Goal: Task Accomplishment & Management: Complete application form

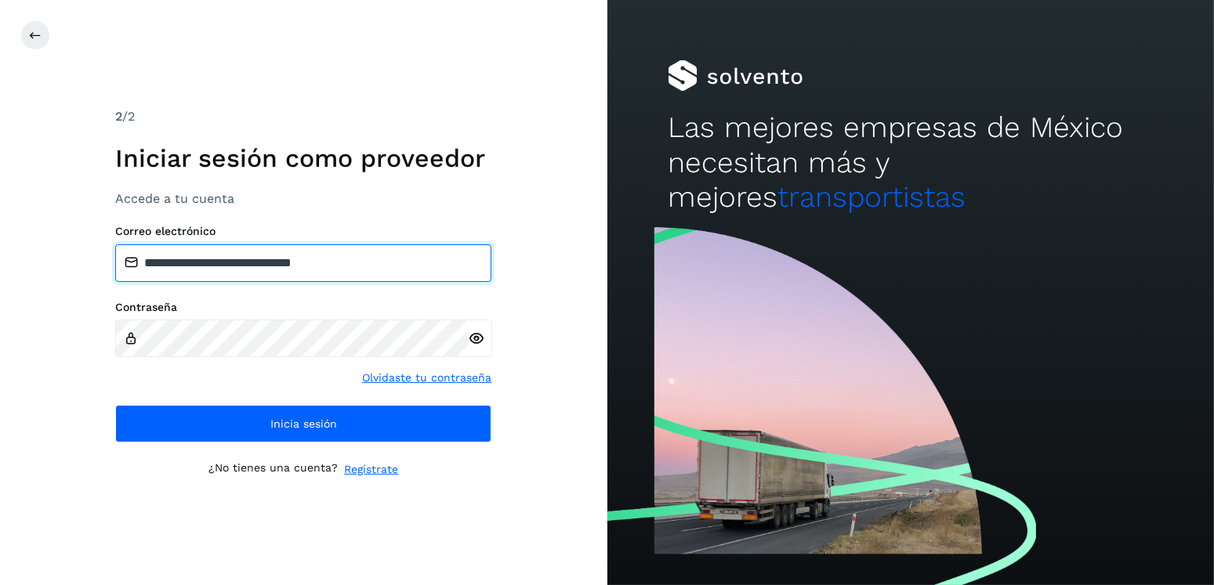
drag, startPoint x: 404, startPoint y: 259, endPoint x: 225, endPoint y: 266, distance: 179.6
click at [225, 266] on input "**********" at bounding box center [303, 264] width 376 height 38
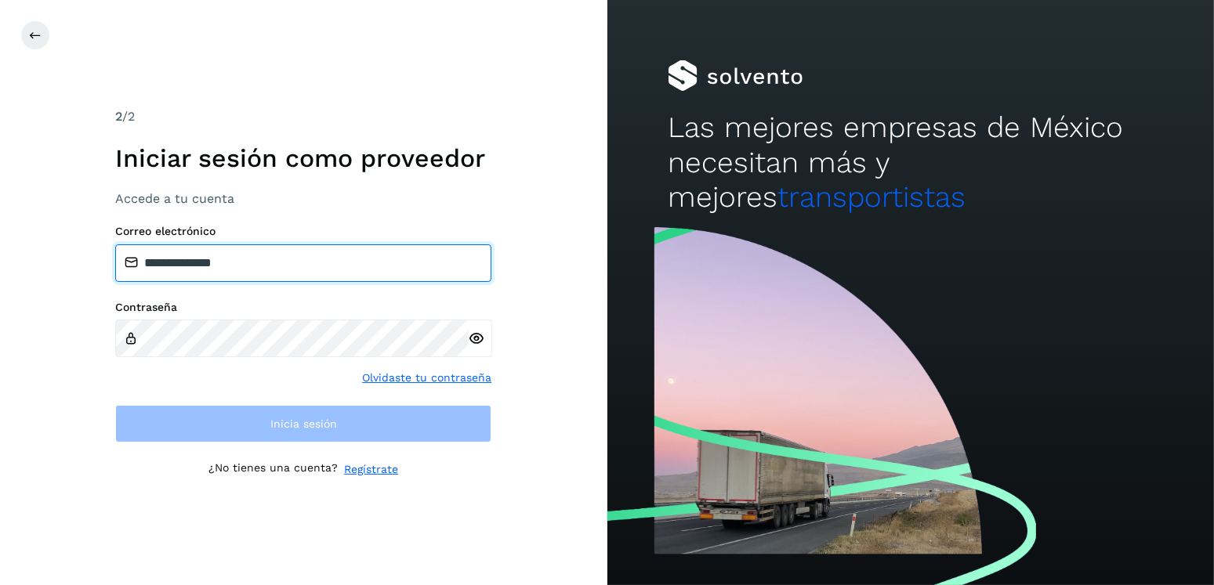
type input "**********"
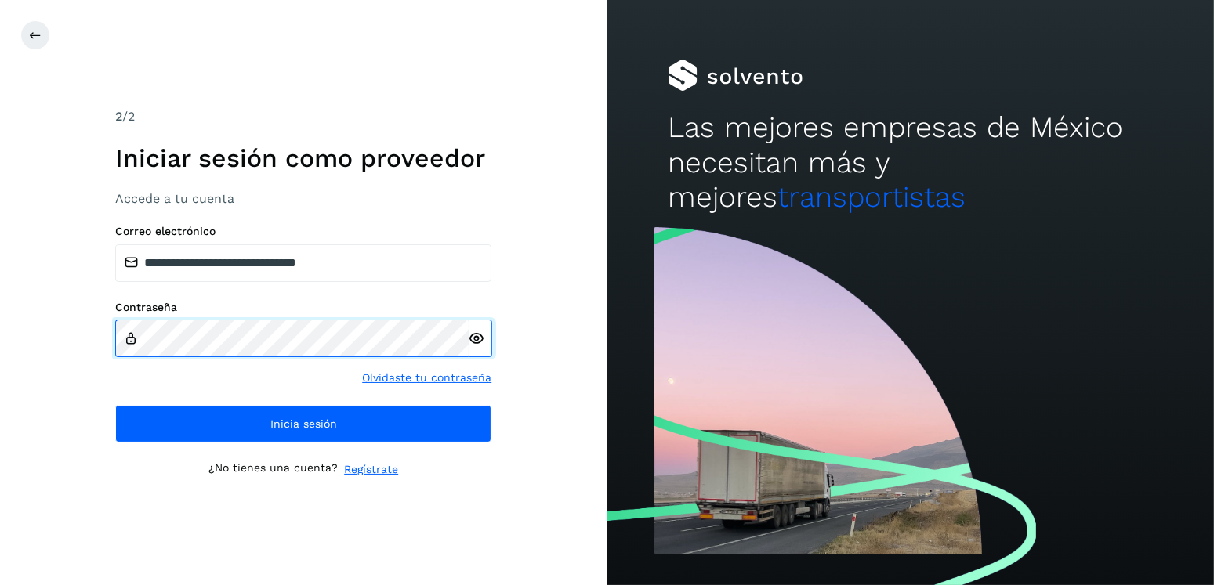
click at [28, 359] on div "**********" at bounding box center [303, 292] width 607 height 585
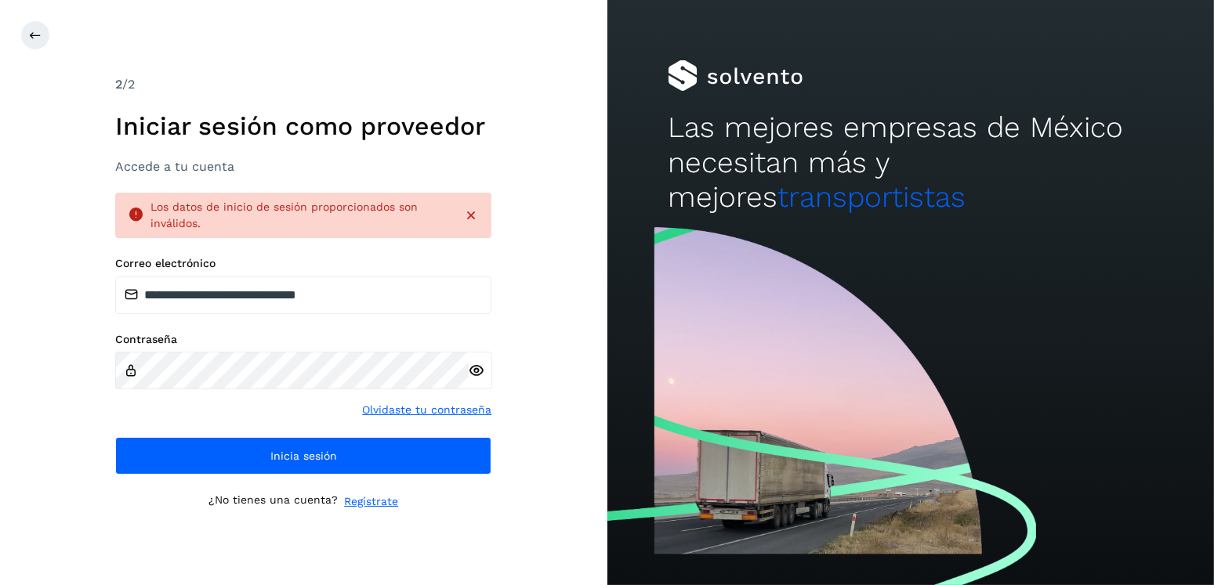
click at [477, 374] on icon at bounding box center [477, 371] width 16 height 16
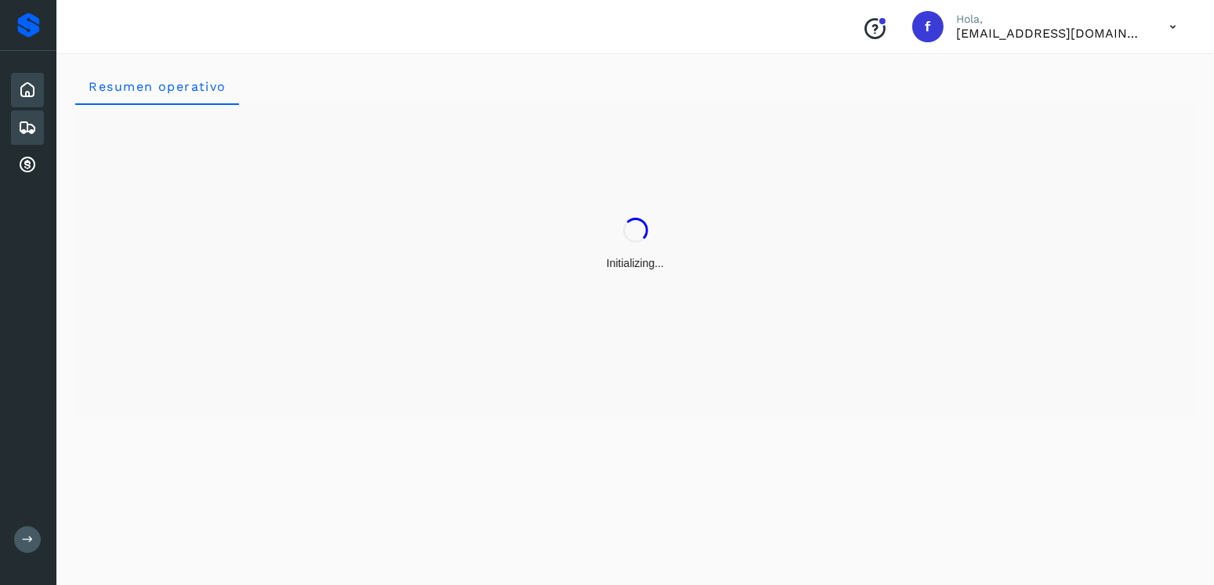
click at [13, 125] on div "Embarques" at bounding box center [27, 128] width 33 height 34
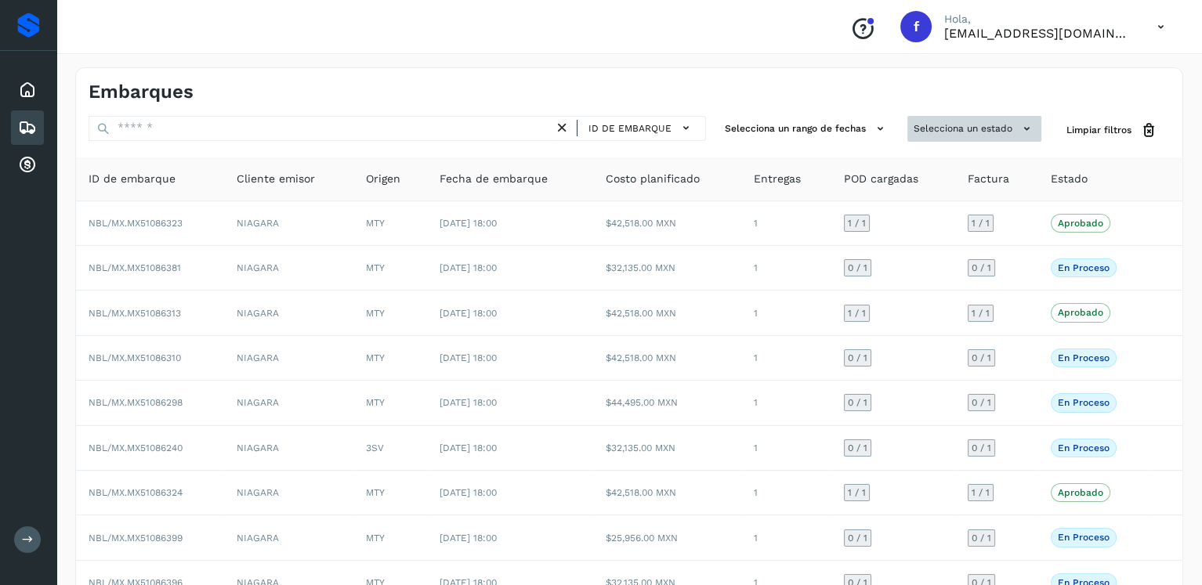
click at [919, 128] on button "Selecciona un estado" at bounding box center [975, 129] width 134 height 26
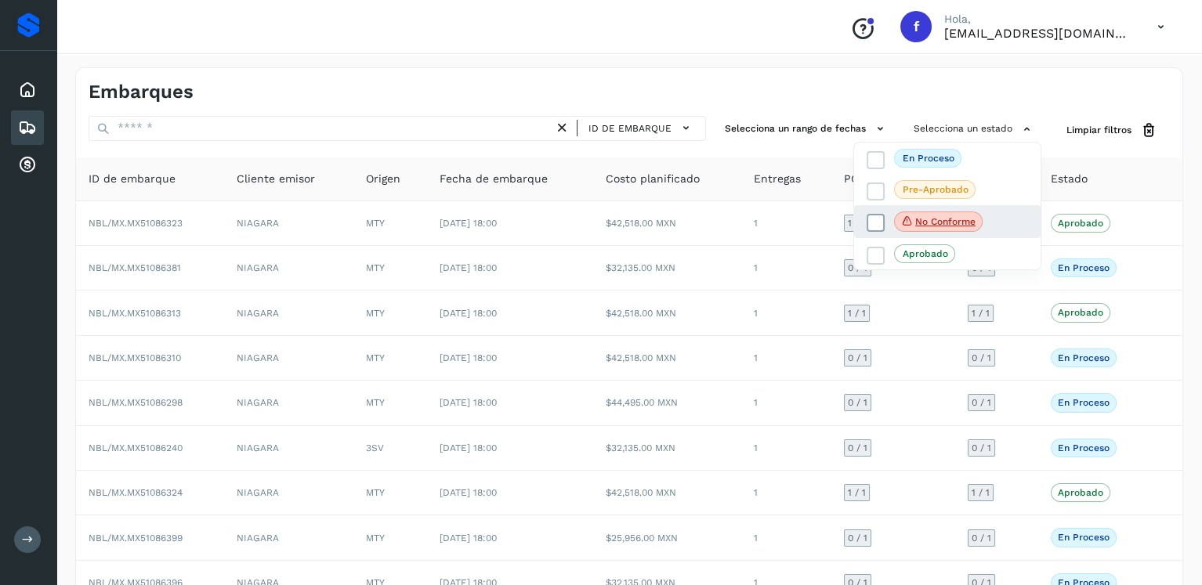
click at [871, 216] on icon at bounding box center [876, 224] width 16 height 16
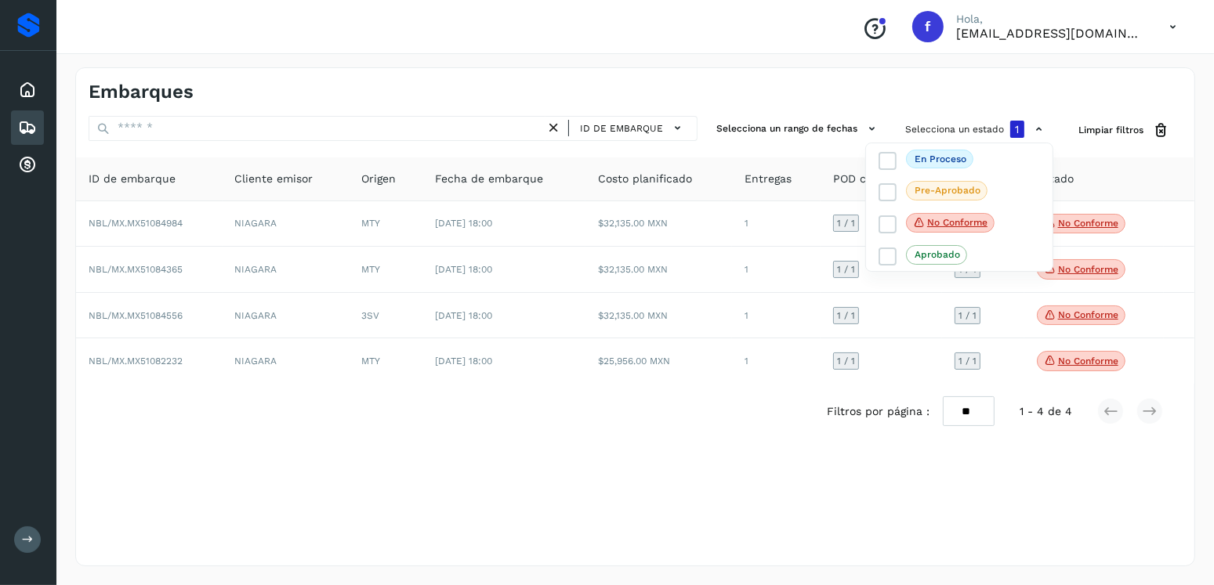
click at [696, 460] on div at bounding box center [607, 292] width 1214 height 585
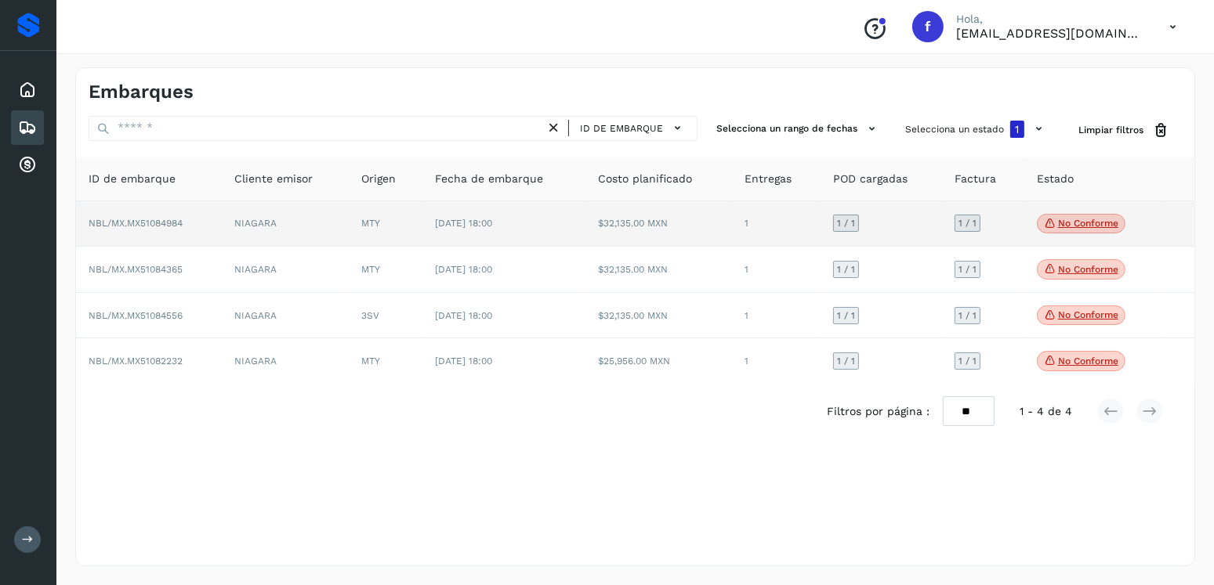
click at [1107, 219] on p "No conforme" at bounding box center [1088, 223] width 60 height 11
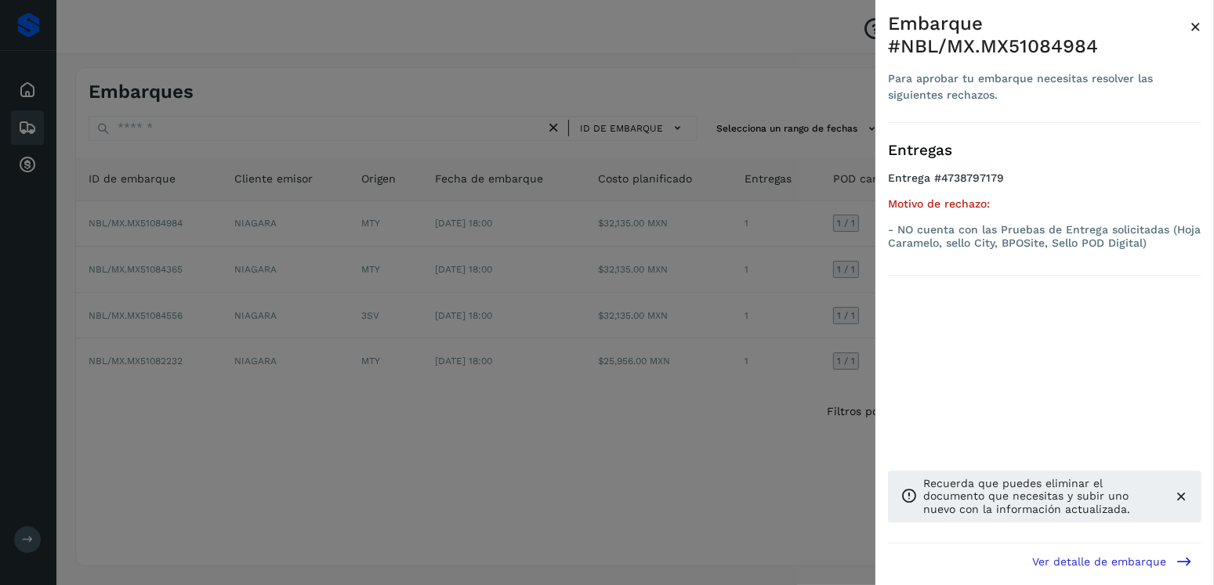
click at [736, 316] on div at bounding box center [607, 292] width 1214 height 585
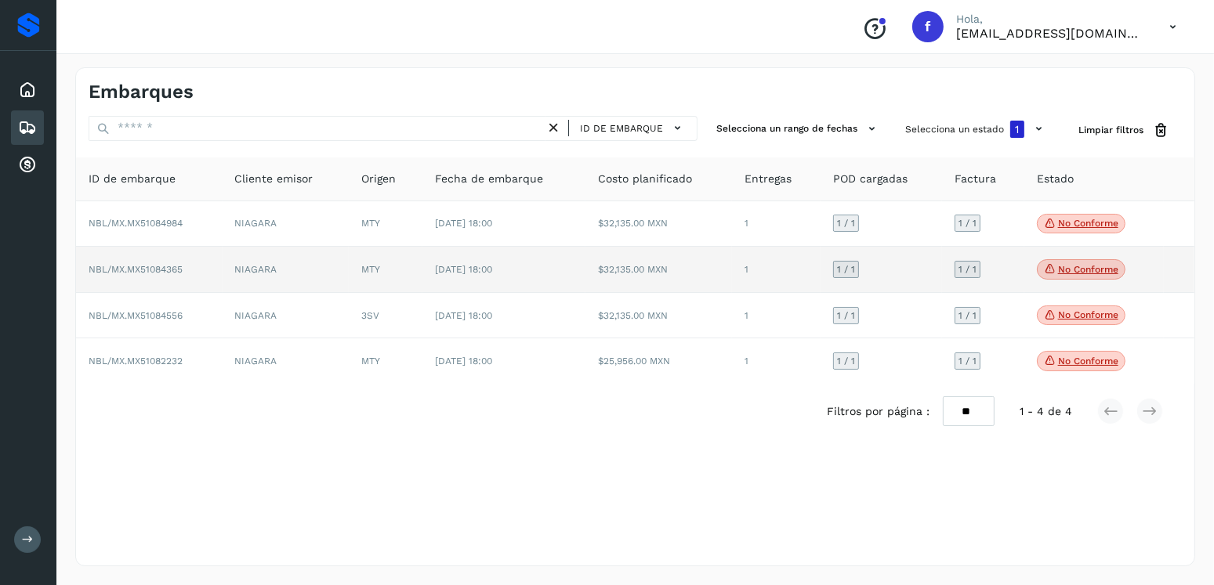
click at [1067, 269] on p "No conforme" at bounding box center [1088, 269] width 60 height 11
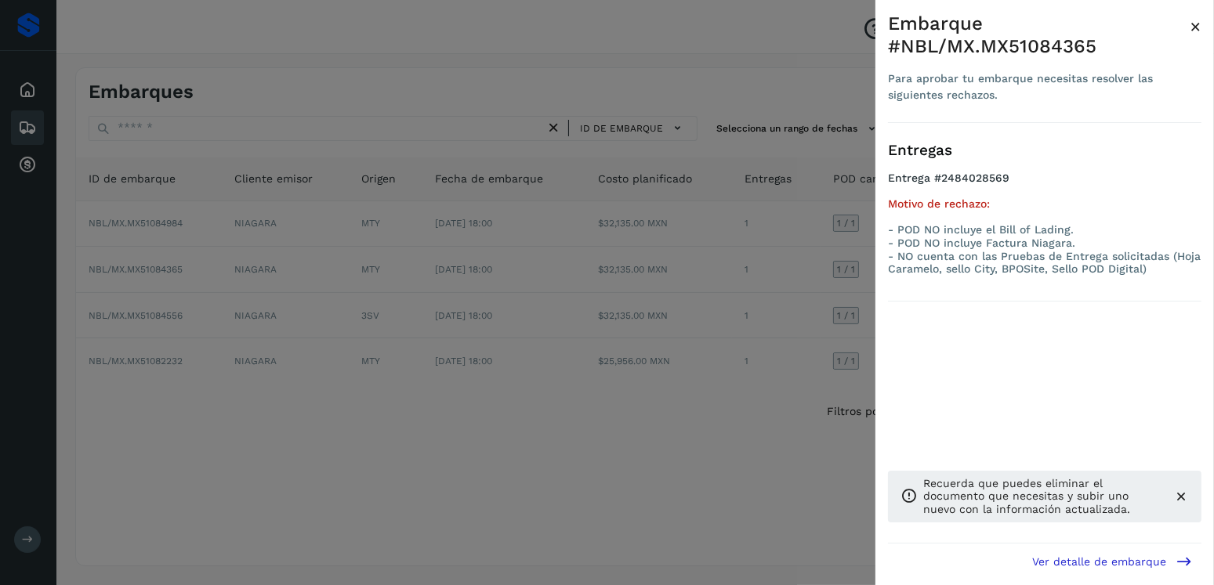
click at [417, 332] on div at bounding box center [607, 292] width 1214 height 585
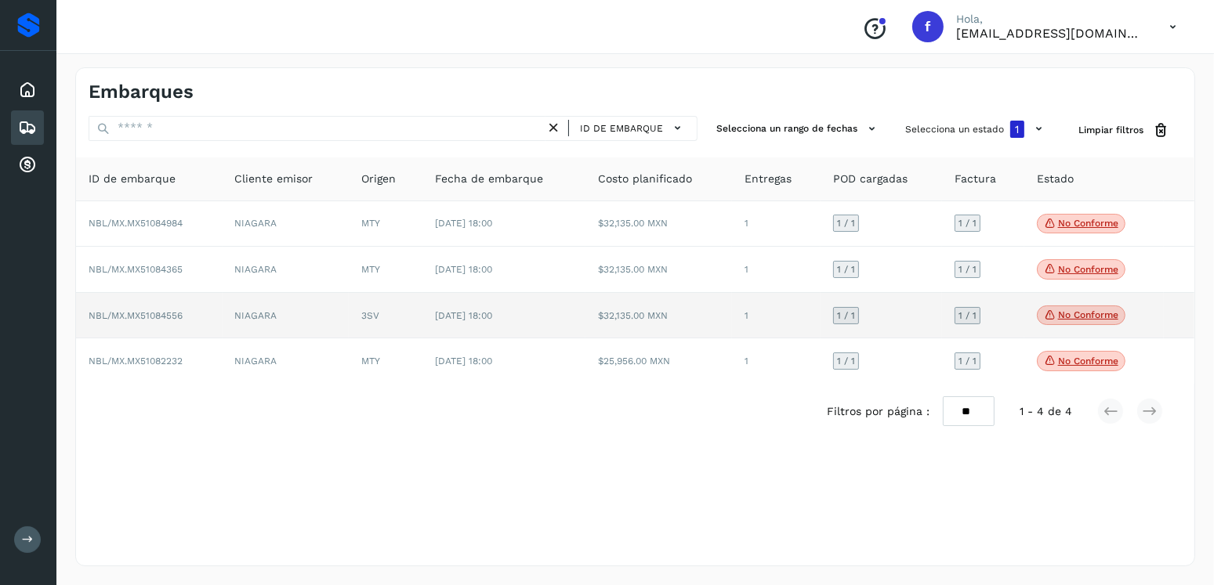
click at [1071, 306] on span "No conforme" at bounding box center [1081, 316] width 89 height 20
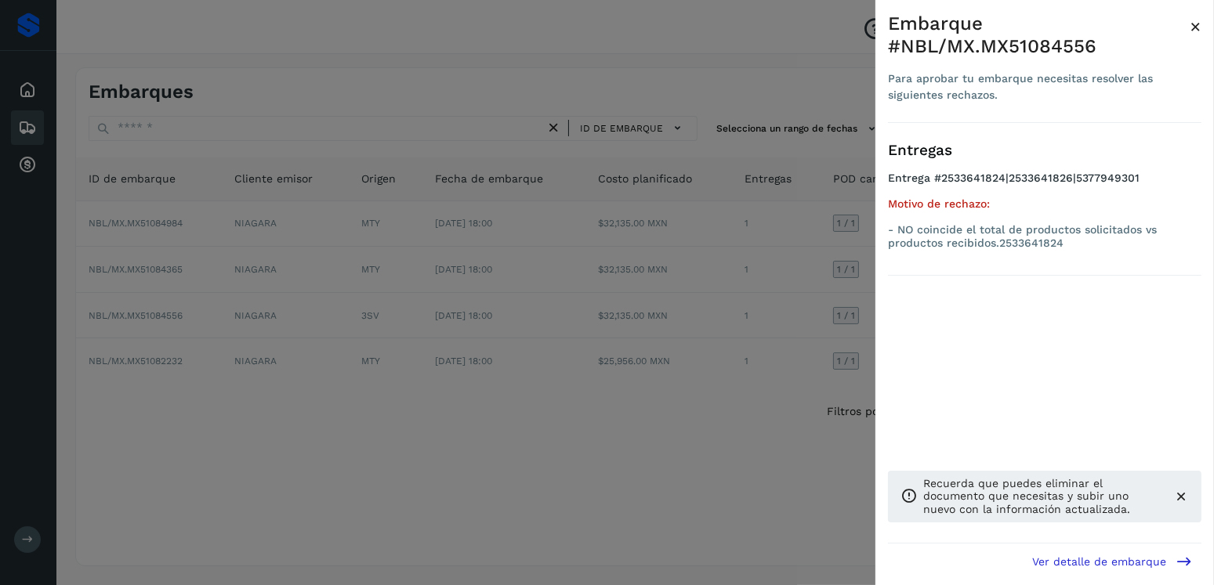
click at [658, 313] on div at bounding box center [607, 292] width 1214 height 585
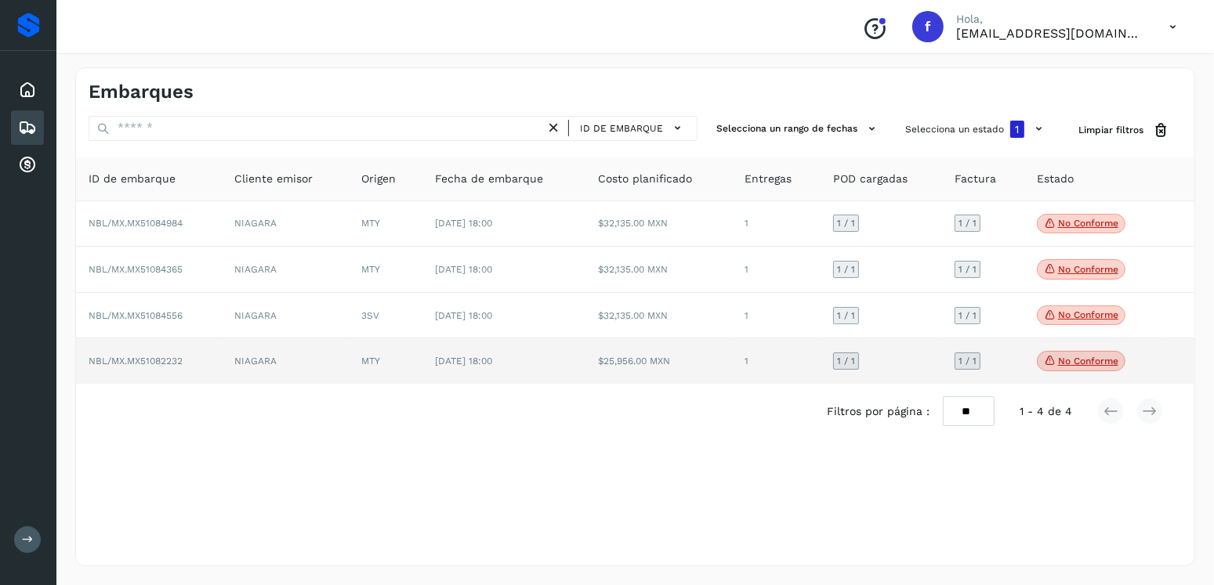
click at [1062, 361] on p "No conforme" at bounding box center [1088, 361] width 60 height 11
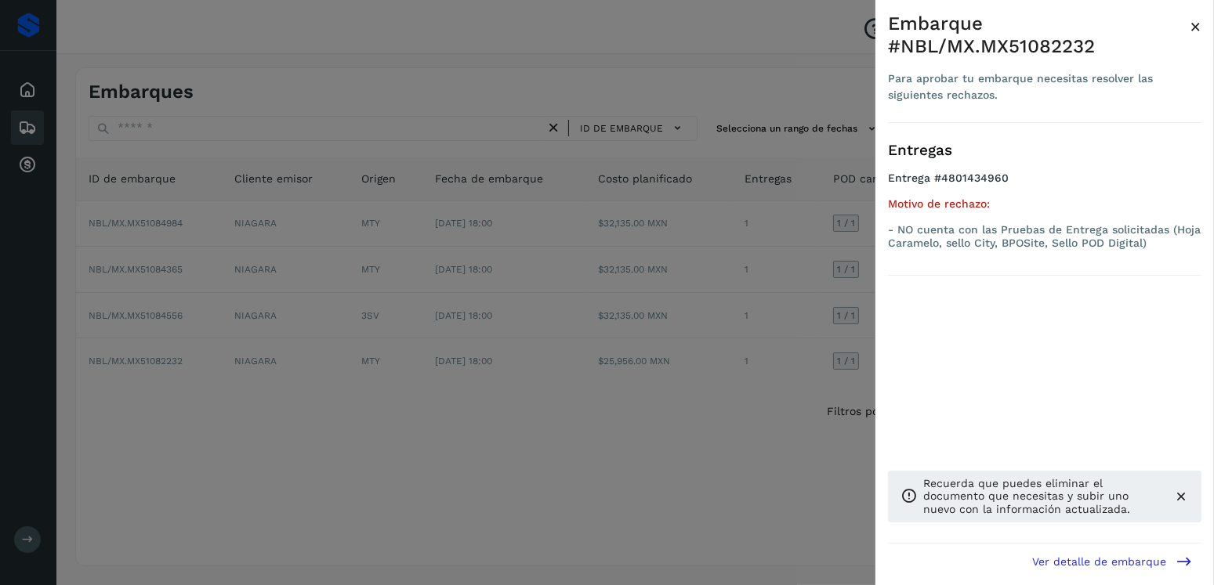
click at [509, 366] on div at bounding box center [607, 292] width 1214 height 585
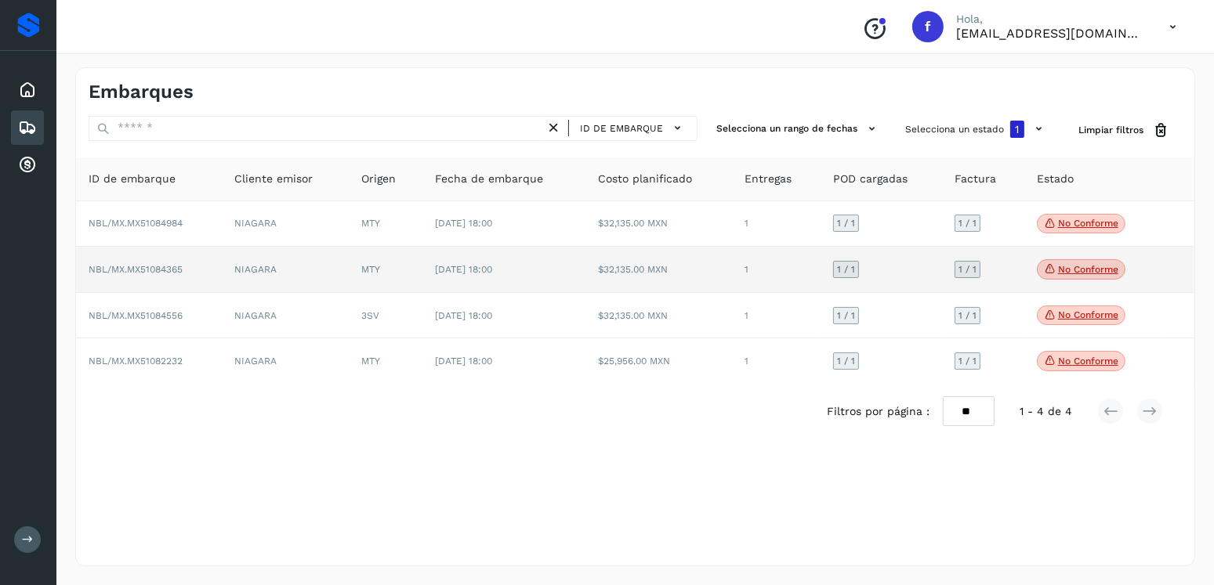
click at [1065, 268] on p "No conforme" at bounding box center [1088, 269] width 60 height 11
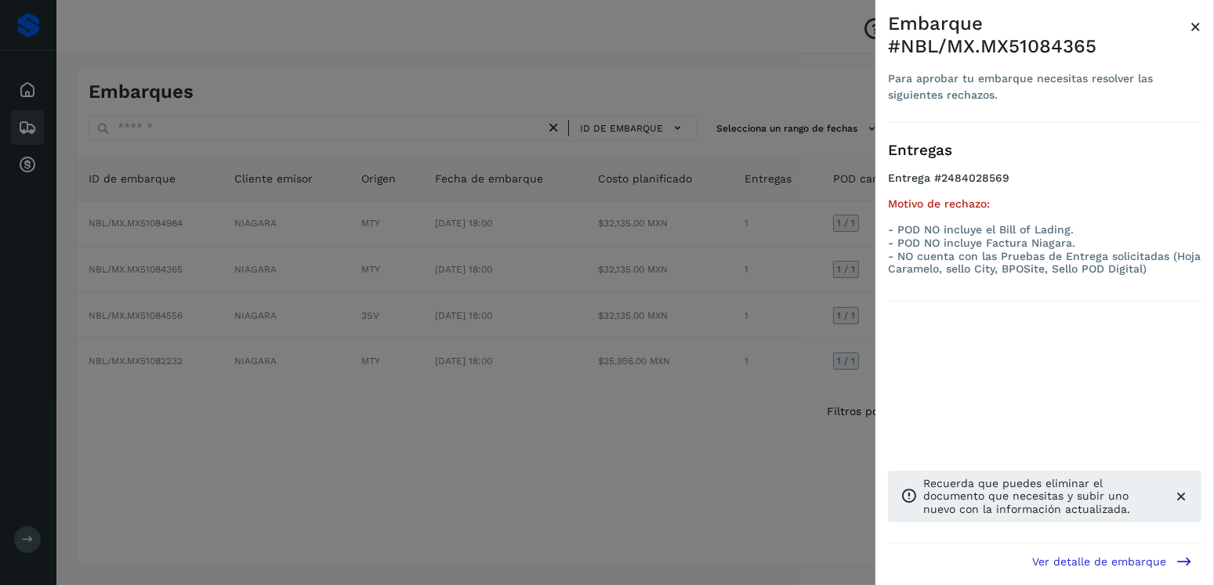
click at [559, 317] on div at bounding box center [607, 292] width 1214 height 585
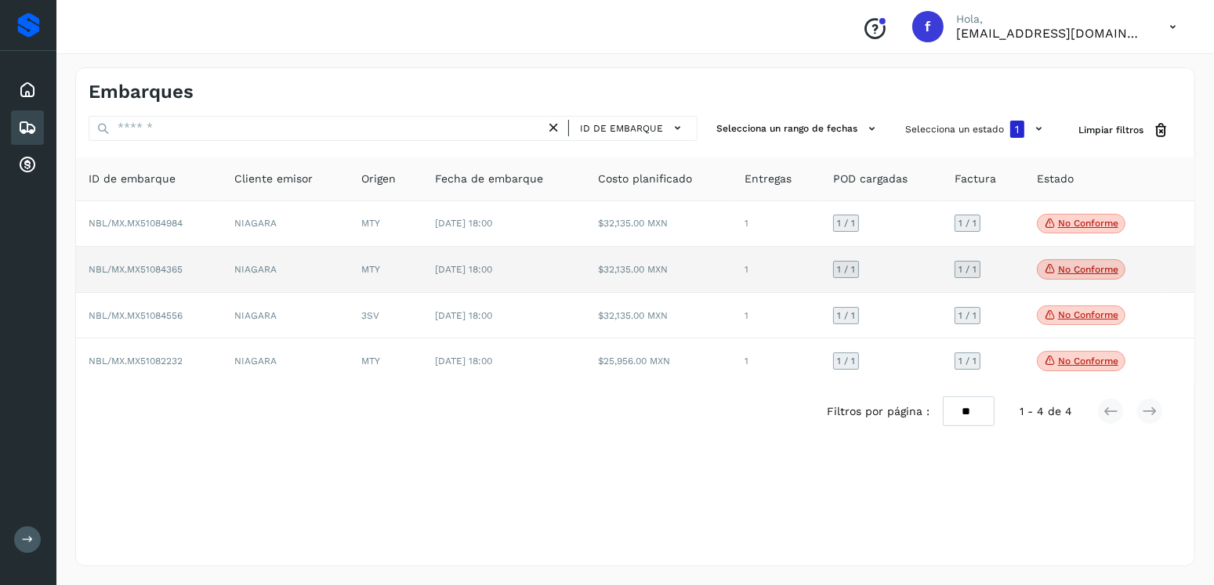
click at [600, 276] on td "$32,135.00 MXN" at bounding box center [658, 270] width 147 height 46
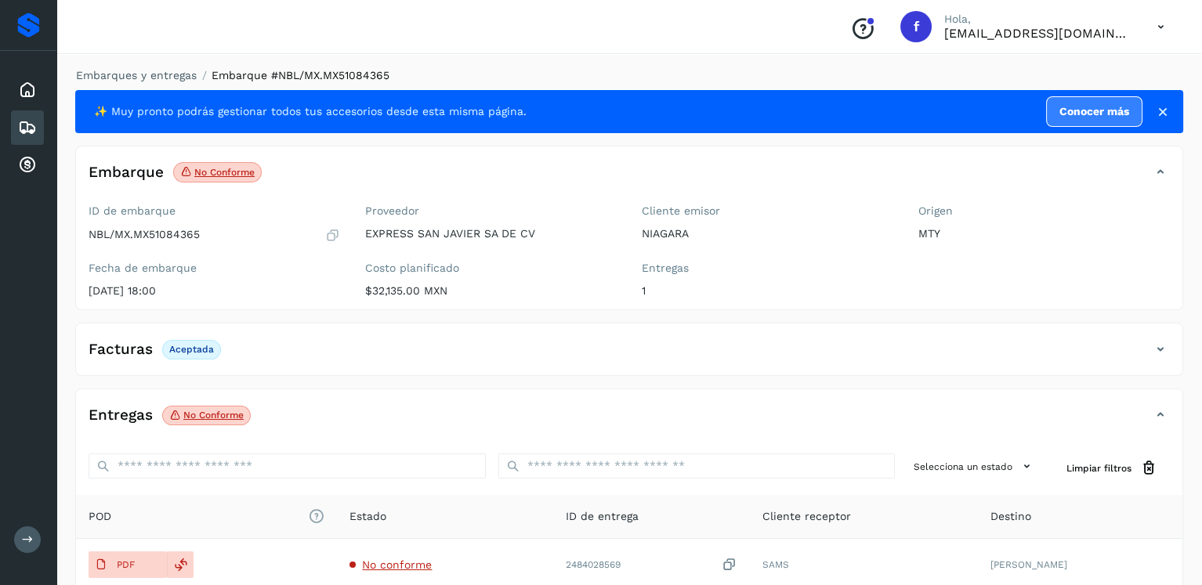
scroll to position [157, 0]
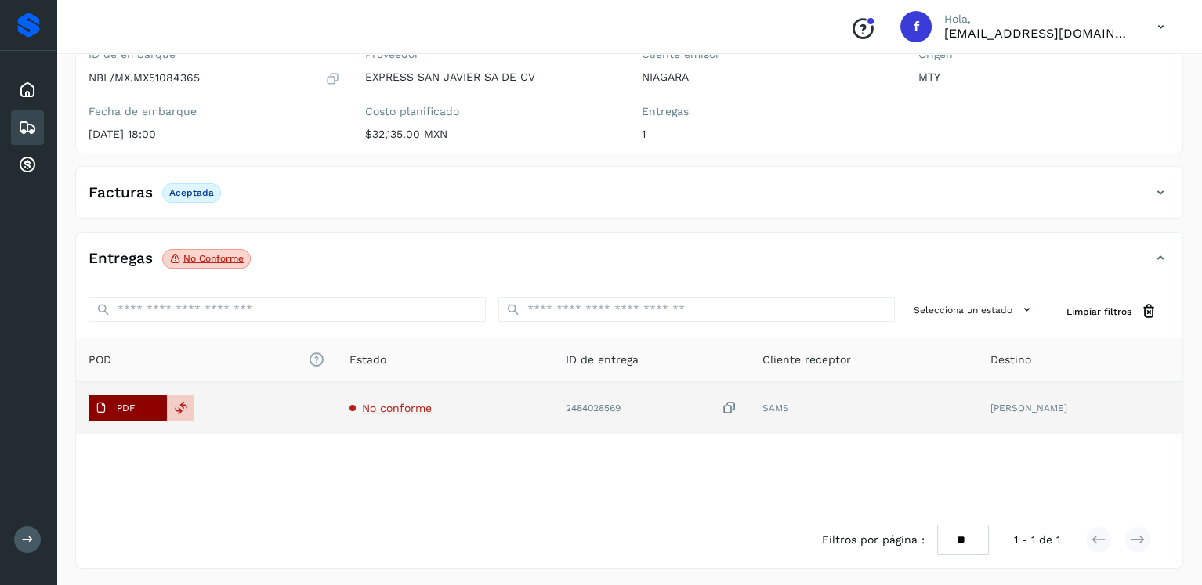
click at [137, 402] on span "PDF" at bounding box center [115, 408] width 53 height 25
click at [187, 405] on div at bounding box center [180, 408] width 27 height 27
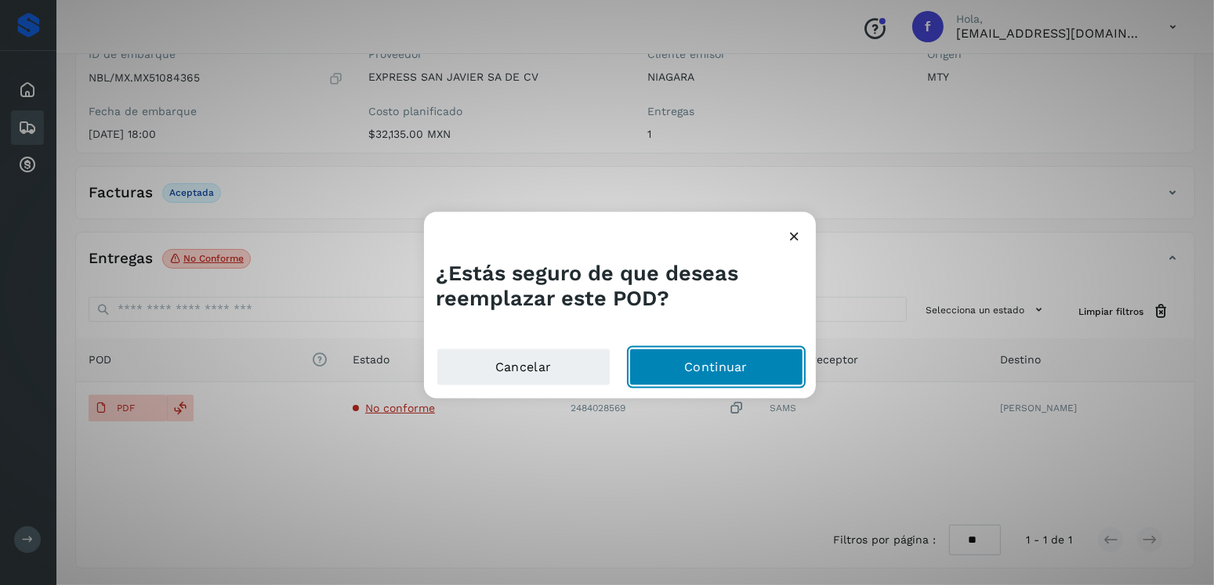
click at [794, 363] on button "Continuar" at bounding box center [716, 368] width 174 height 38
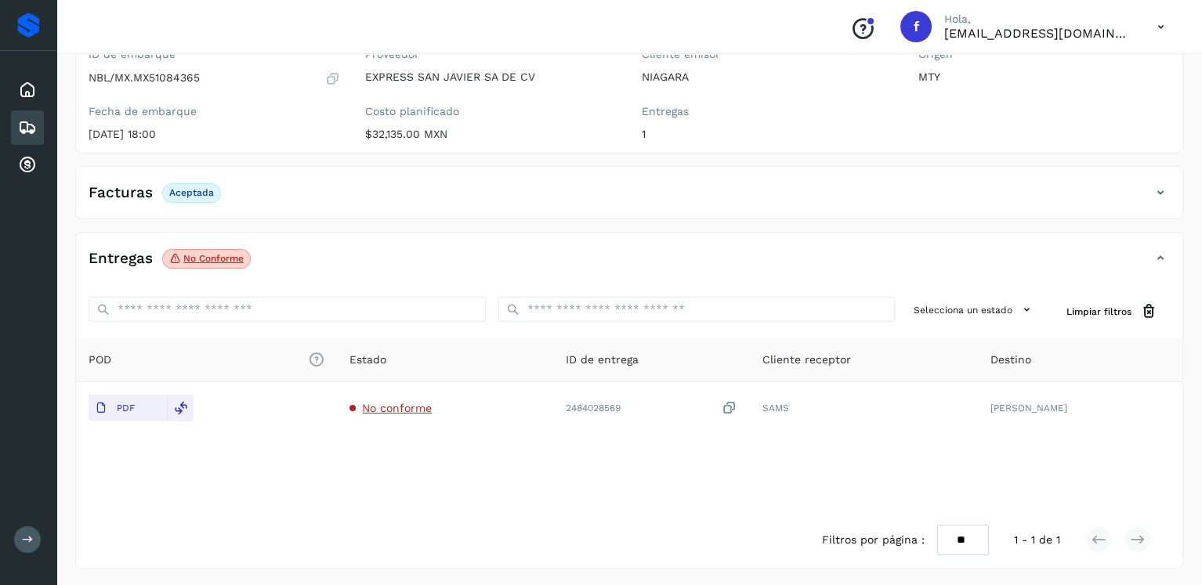
click at [34, 120] on icon at bounding box center [27, 127] width 19 height 19
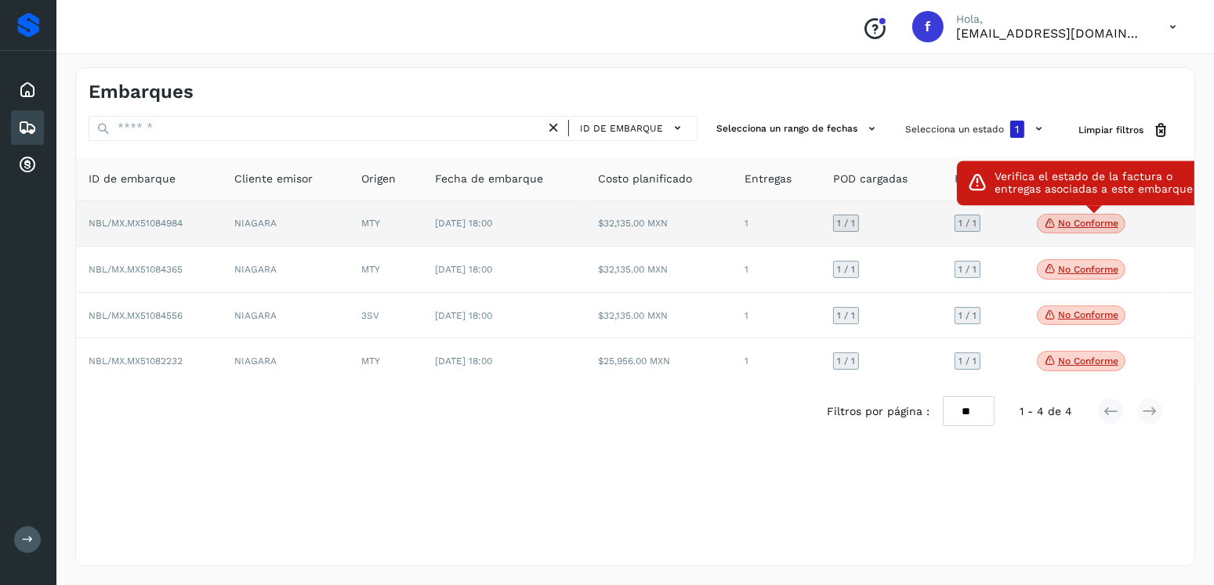
click at [1065, 223] on p "No conforme" at bounding box center [1088, 223] width 60 height 11
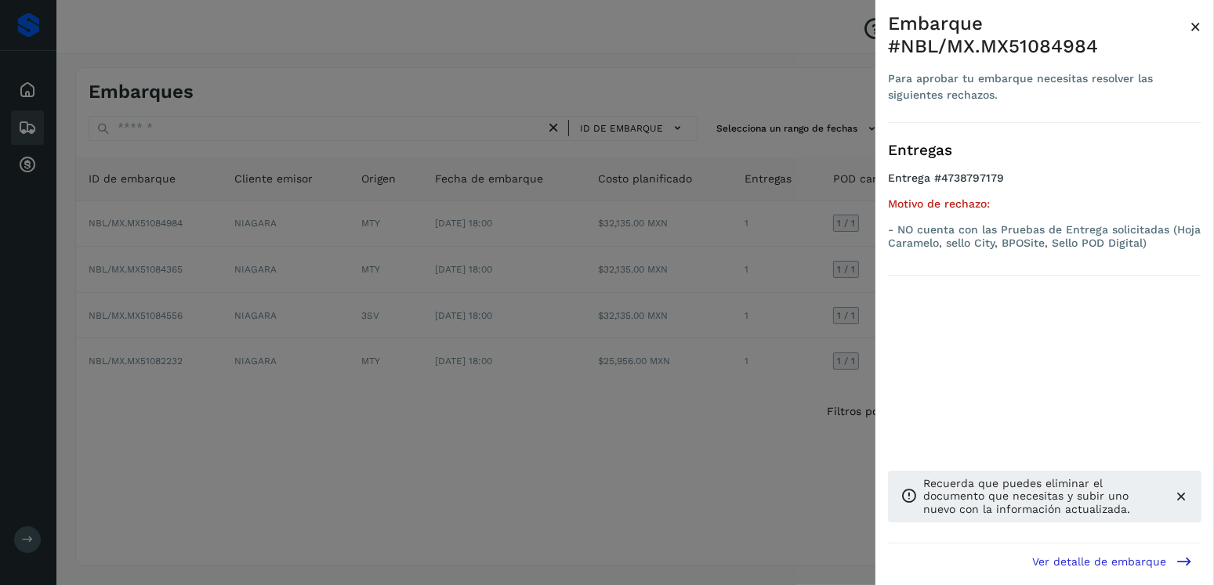
drag, startPoint x: 671, startPoint y: 216, endPoint x: 778, endPoint y: 209, distance: 107.6
click at [670, 215] on div at bounding box center [607, 292] width 1214 height 585
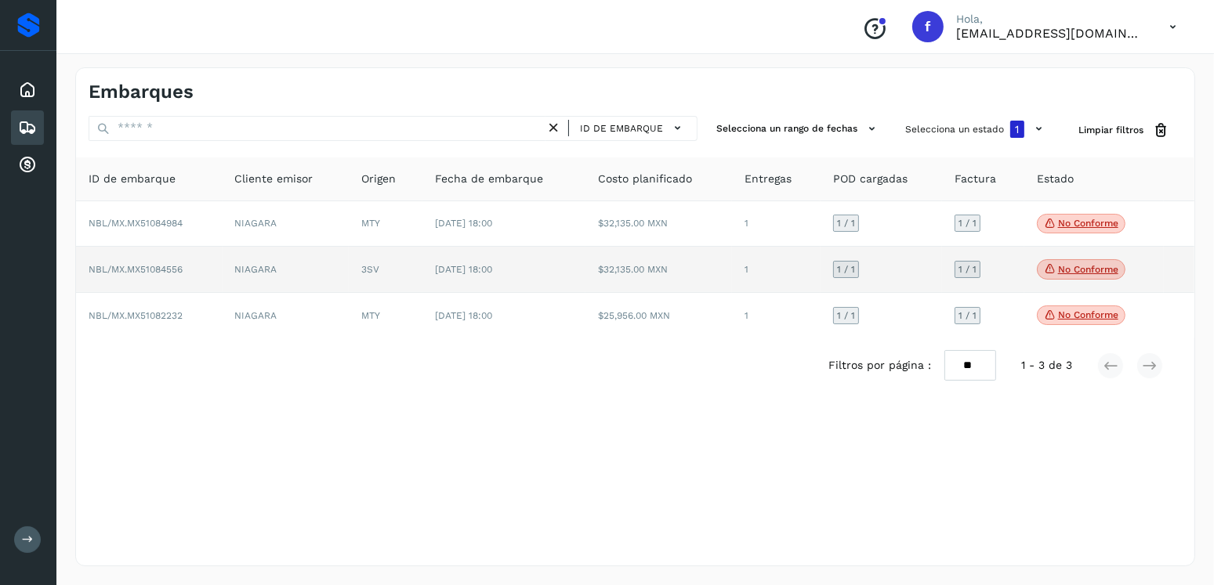
click at [1044, 268] on icon at bounding box center [1050, 269] width 13 height 14
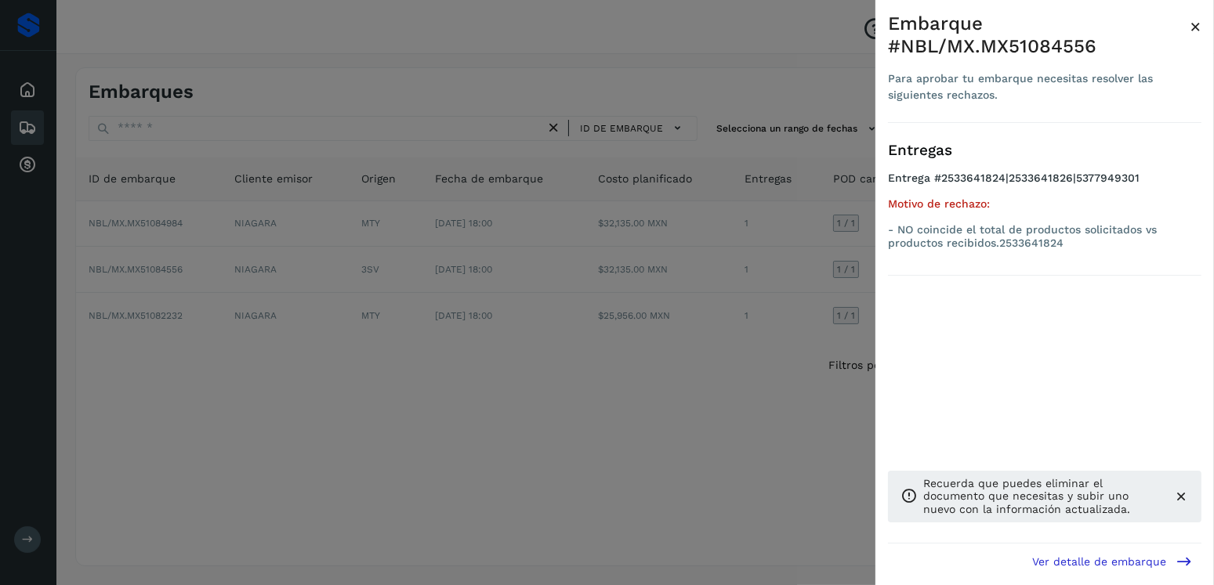
click at [707, 259] on div at bounding box center [607, 292] width 1214 height 585
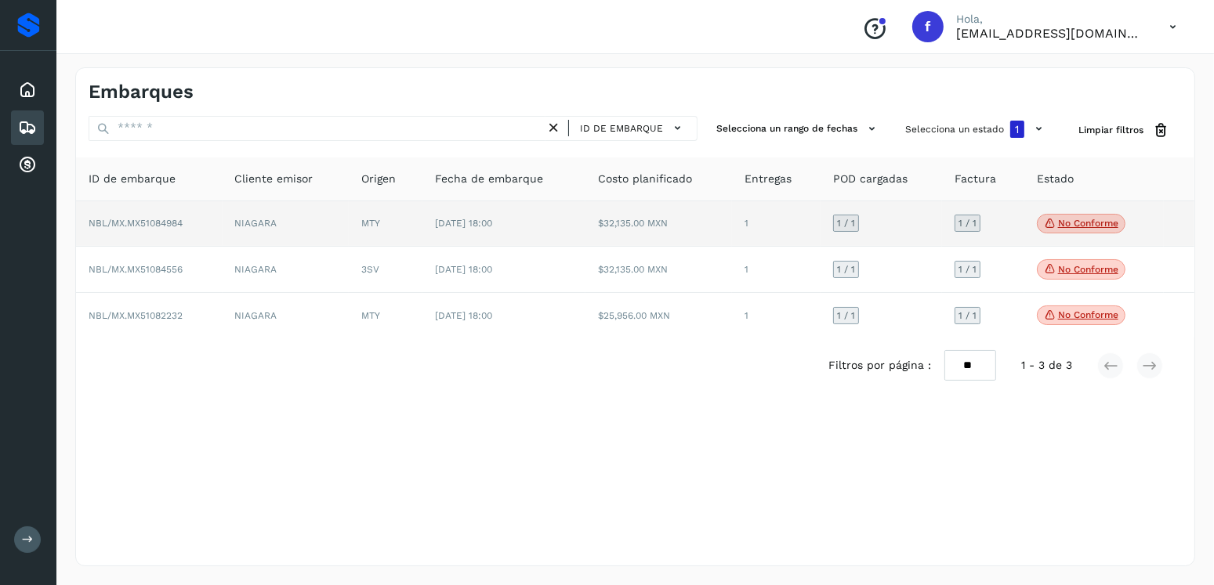
click at [1082, 226] on p "No conforme" at bounding box center [1088, 223] width 60 height 11
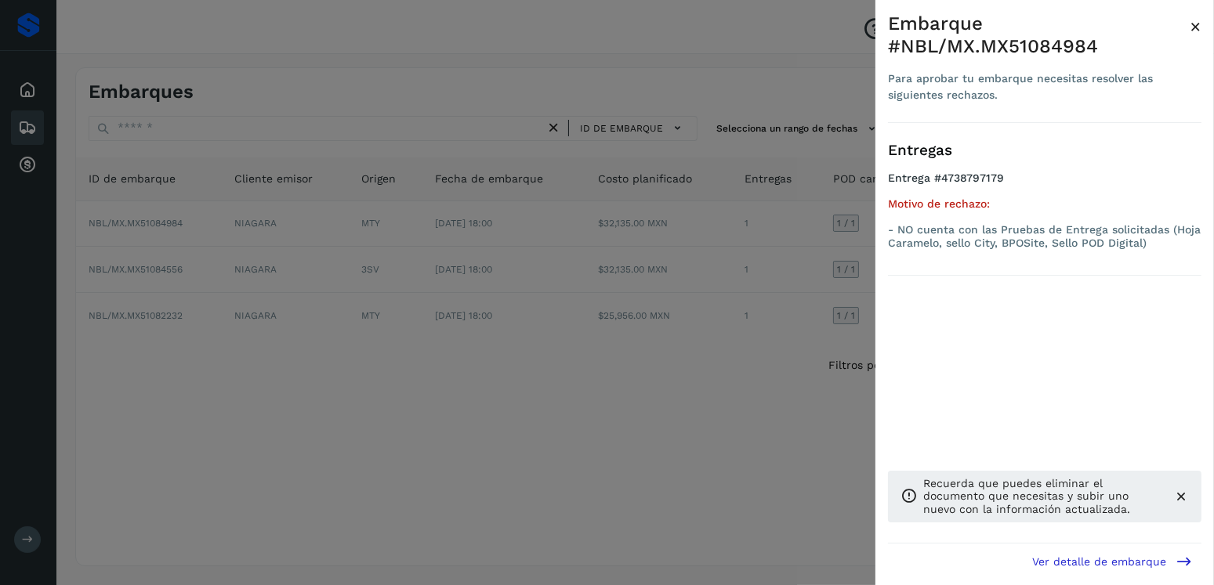
click at [688, 246] on div at bounding box center [607, 292] width 1214 height 585
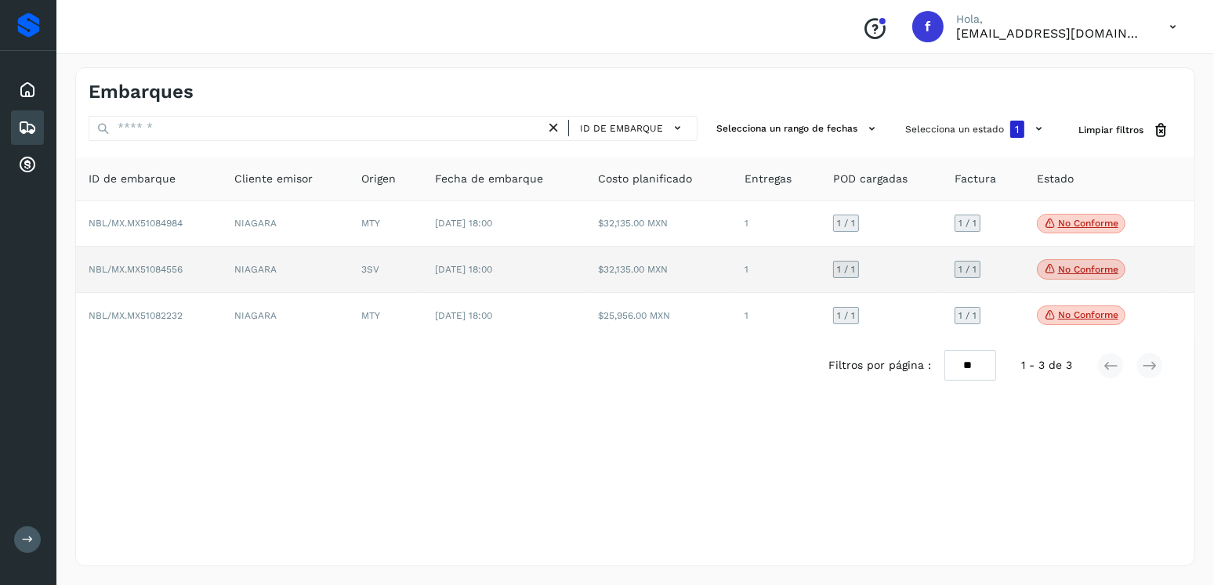
click at [703, 270] on td "$32,135.00 MXN" at bounding box center [658, 270] width 147 height 46
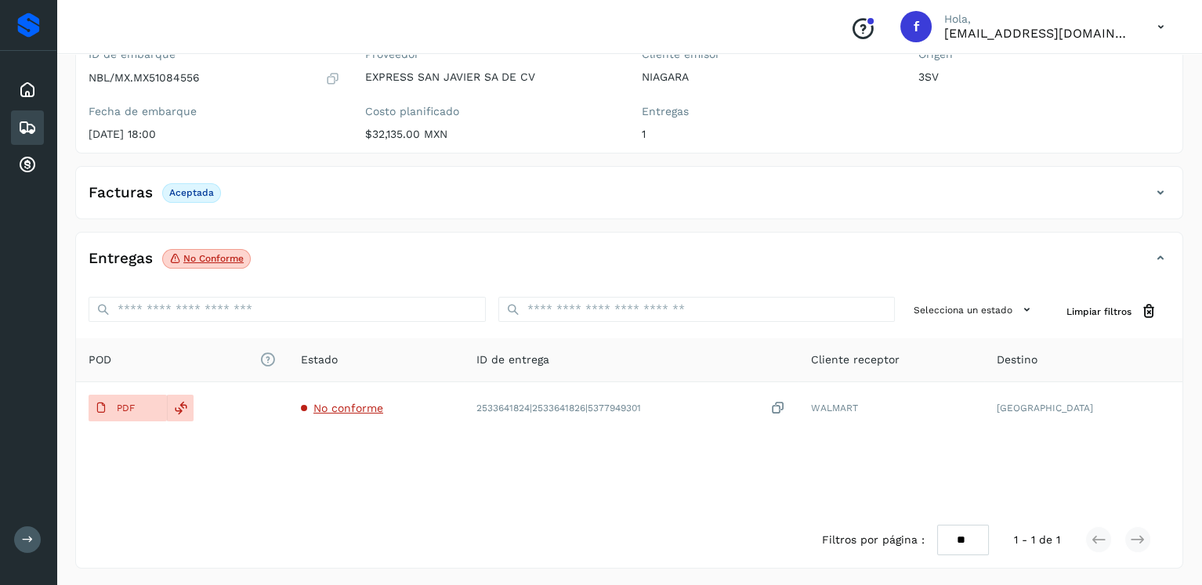
scroll to position [157, 0]
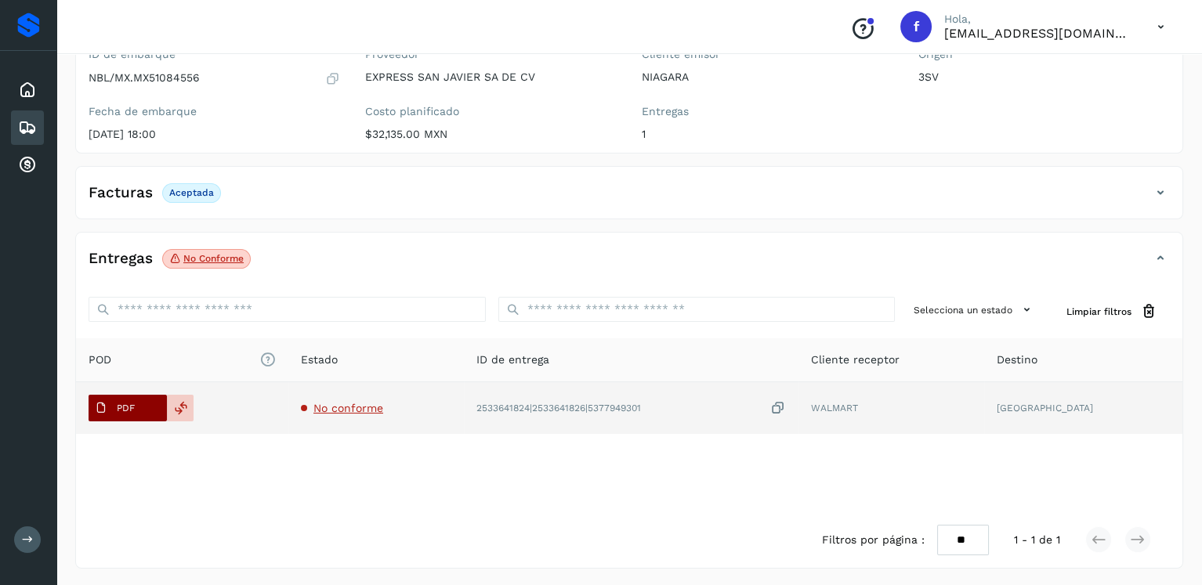
click at [114, 405] on span "PDF" at bounding box center [115, 408] width 53 height 25
click at [132, 403] on p "PDF" at bounding box center [126, 408] width 18 height 11
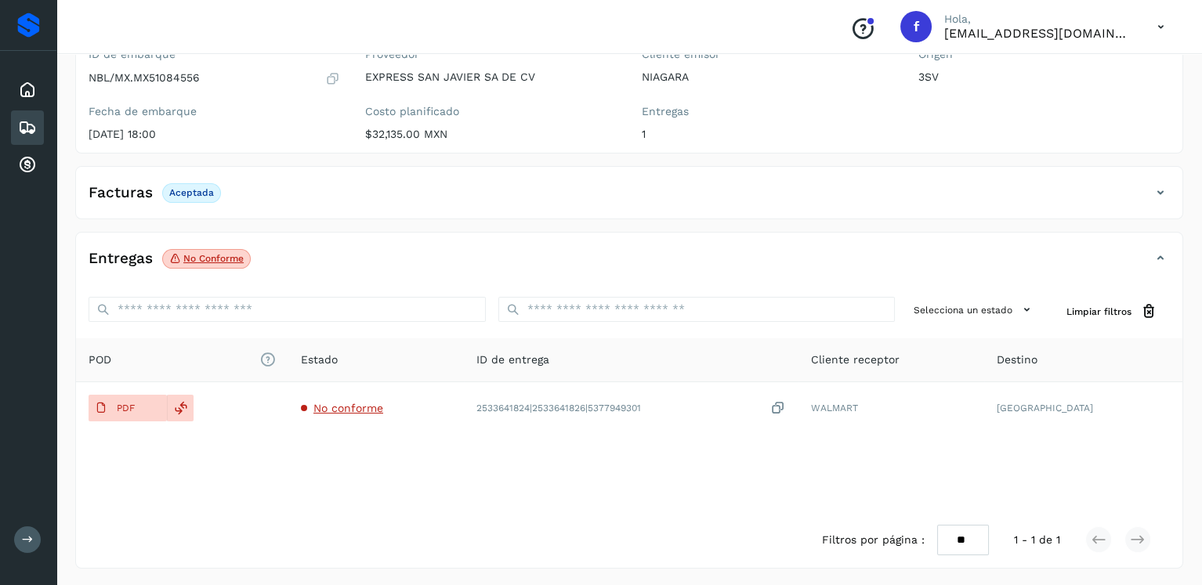
click at [19, 122] on icon at bounding box center [27, 127] width 19 height 19
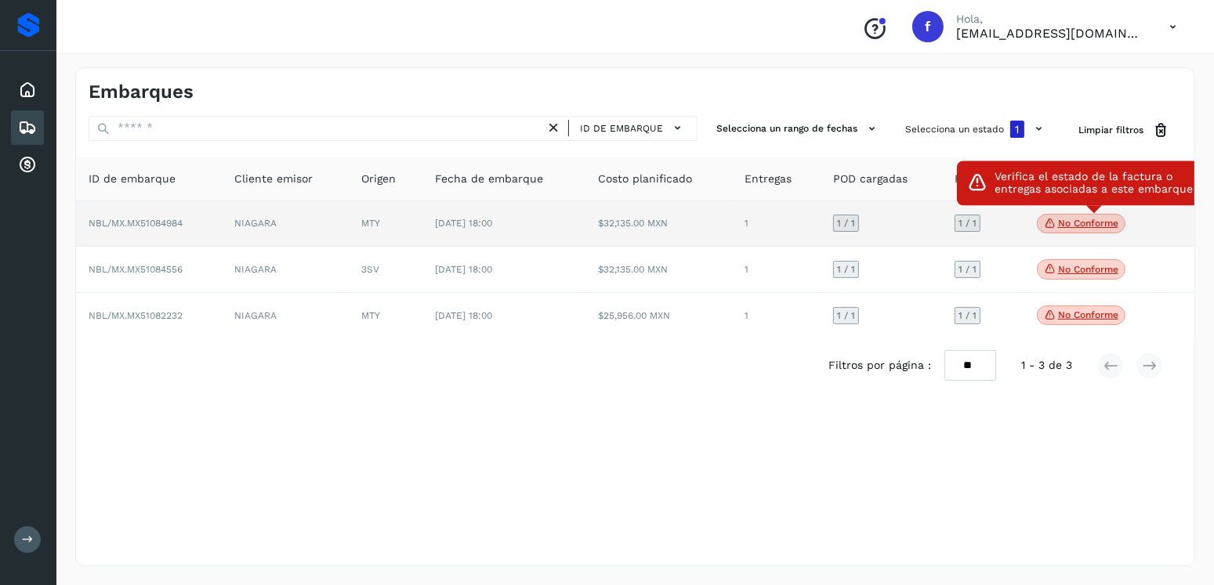
click at [1088, 225] on p "No conforme" at bounding box center [1088, 223] width 60 height 11
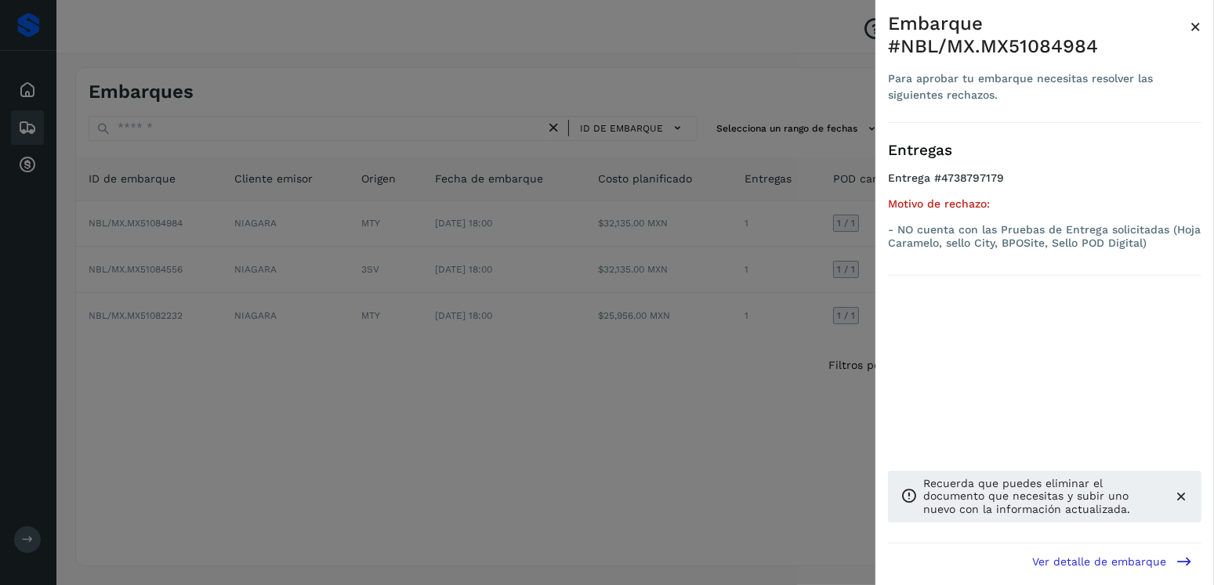
click at [462, 301] on div at bounding box center [607, 292] width 1214 height 585
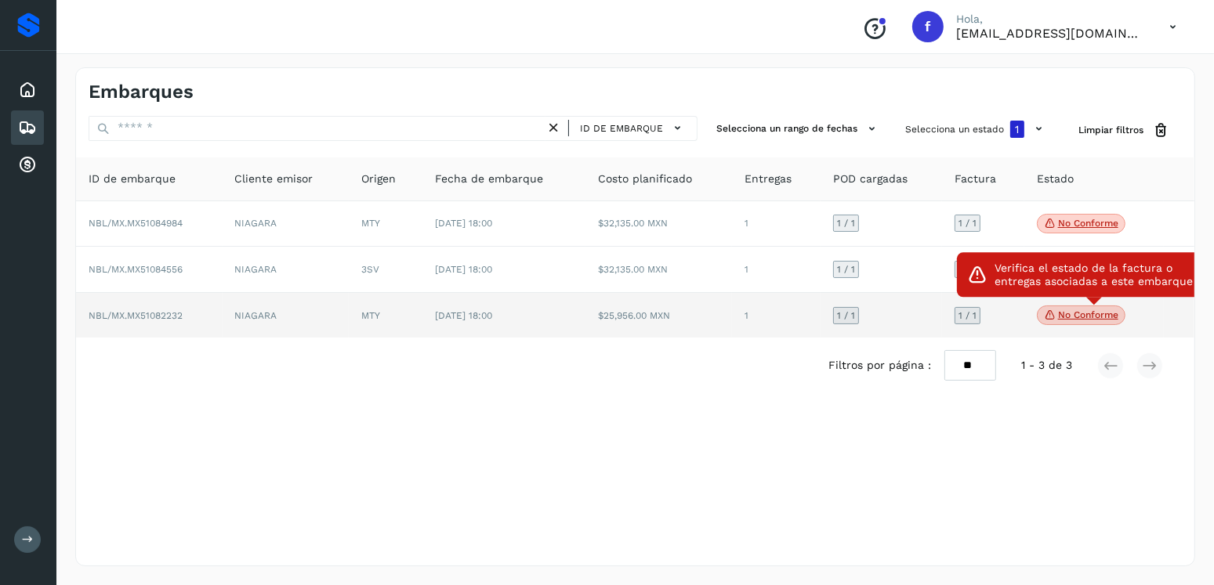
click at [1073, 317] on p "No conforme" at bounding box center [1088, 315] width 60 height 11
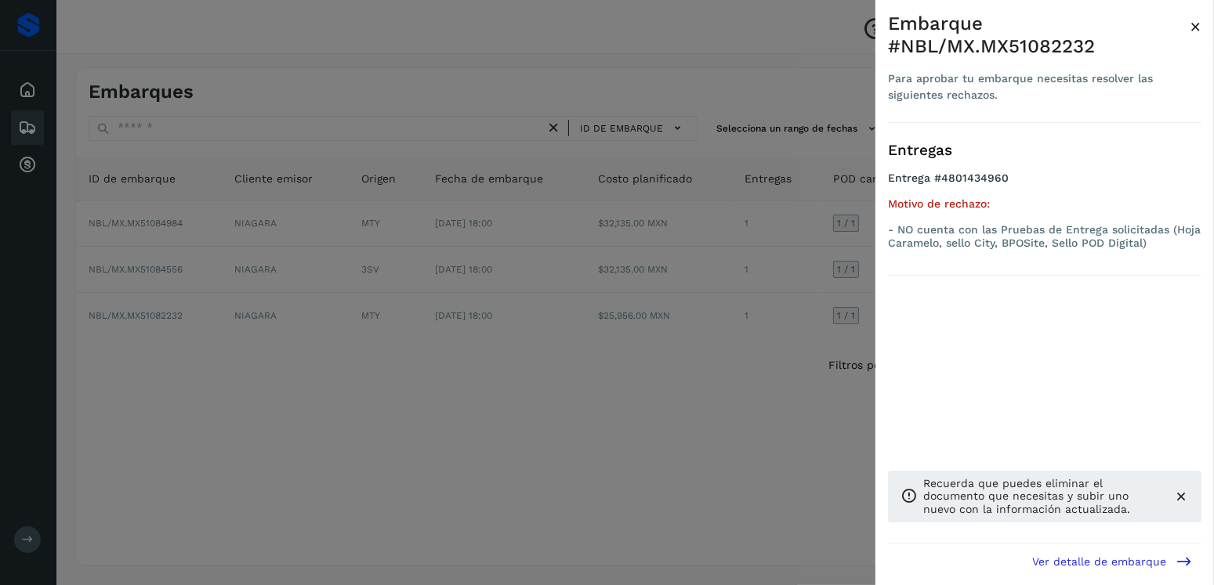
click at [470, 277] on div at bounding box center [607, 292] width 1214 height 585
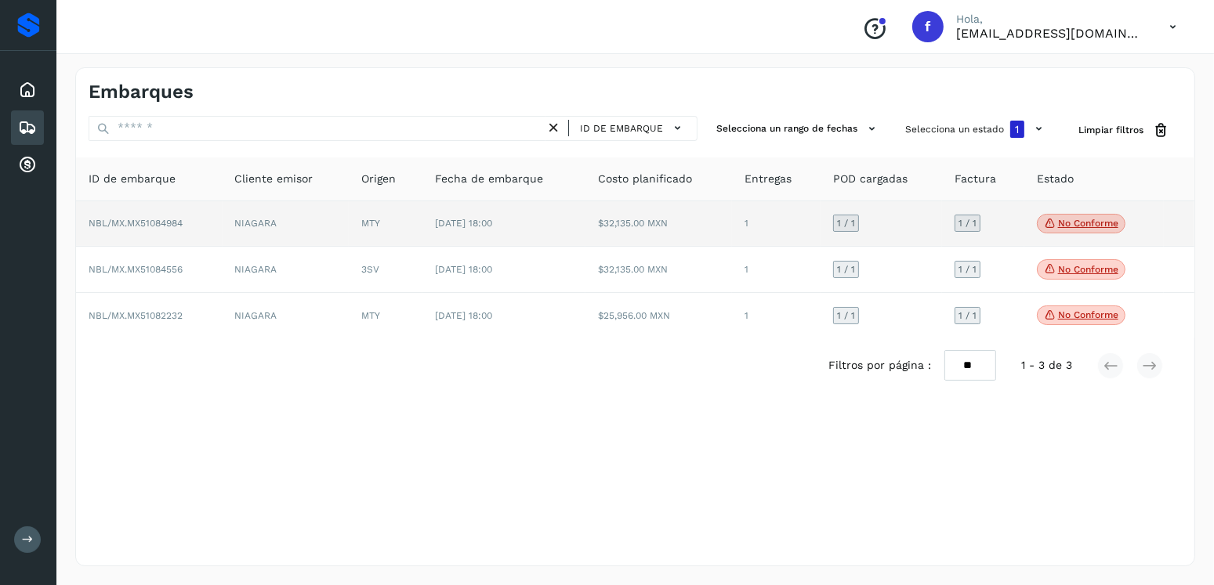
click at [734, 223] on td "1" at bounding box center [776, 224] width 89 height 46
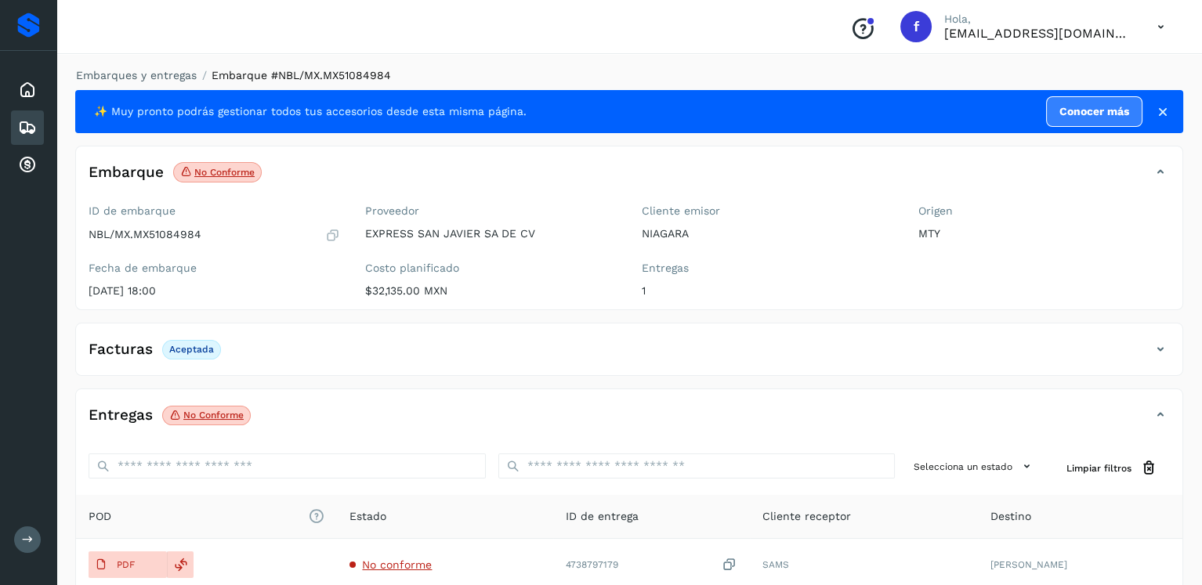
scroll to position [157, 0]
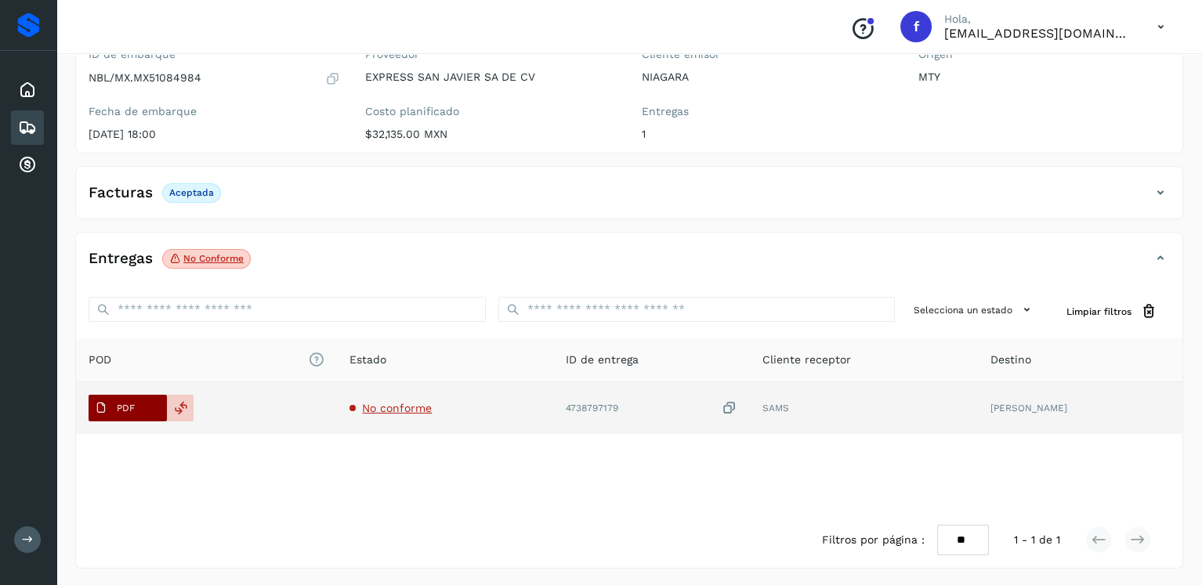
click at [115, 398] on span "PDF" at bounding box center [115, 408] width 53 height 25
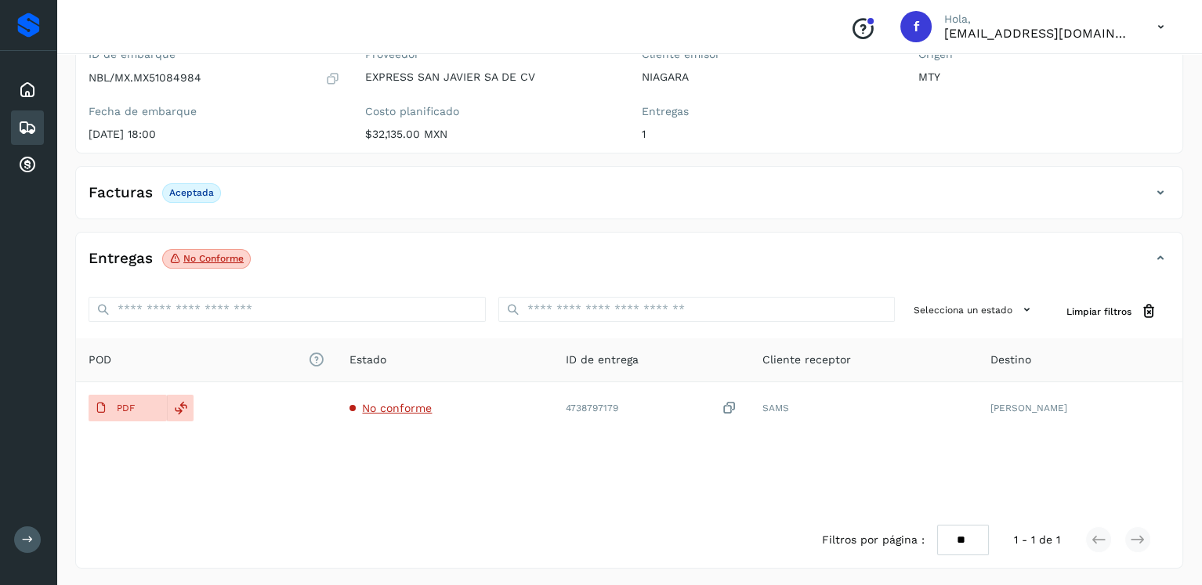
scroll to position [0, 0]
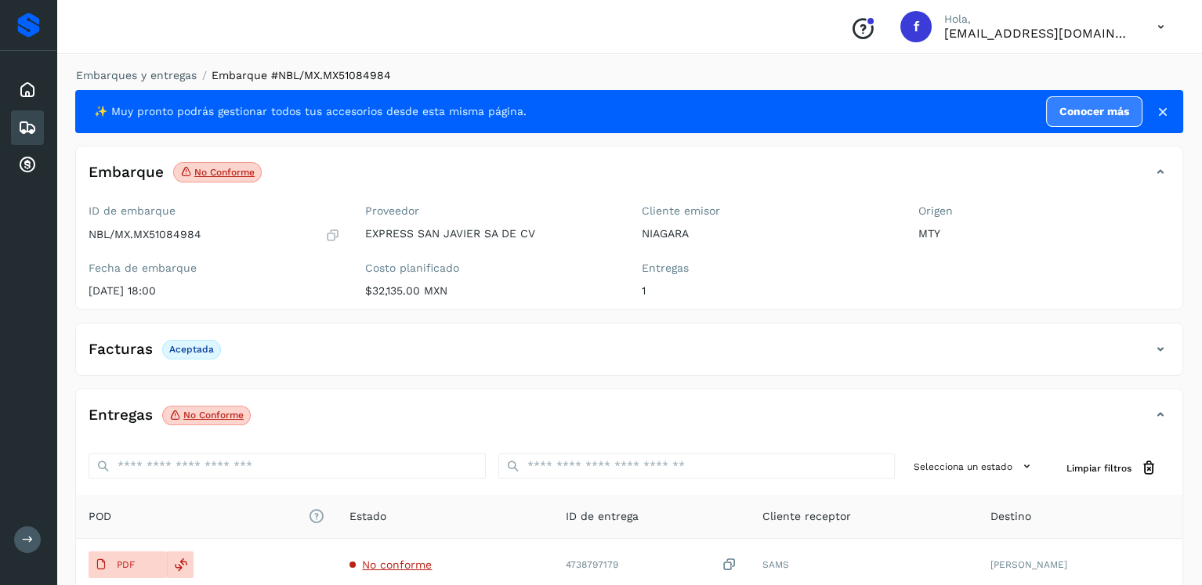
click at [26, 131] on icon at bounding box center [27, 127] width 19 height 19
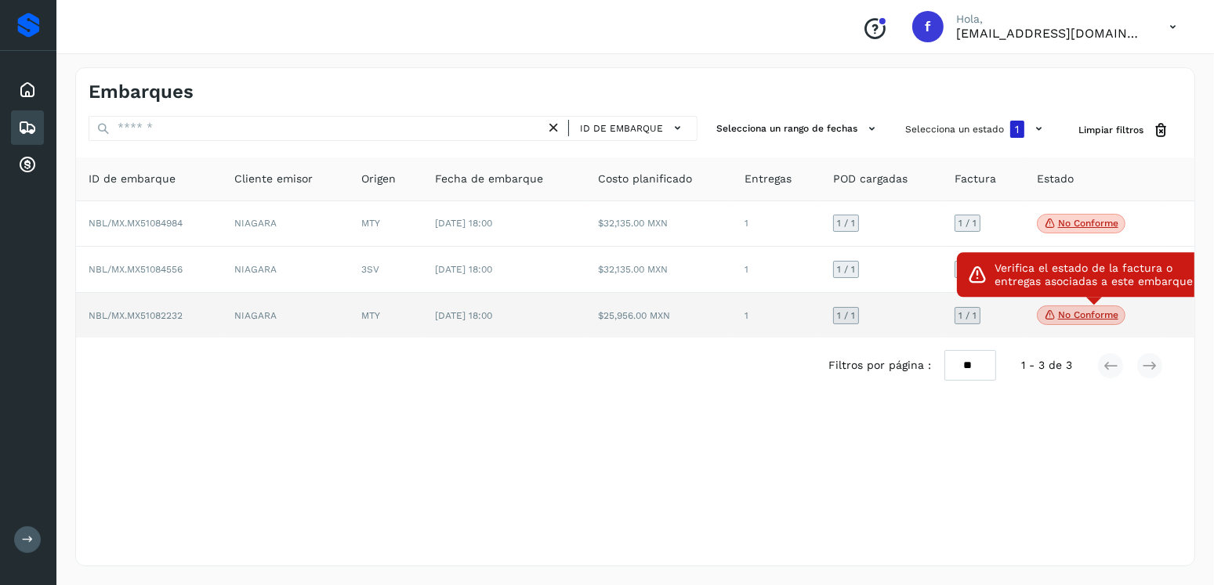
click at [1079, 308] on span "No conforme" at bounding box center [1081, 316] width 89 height 20
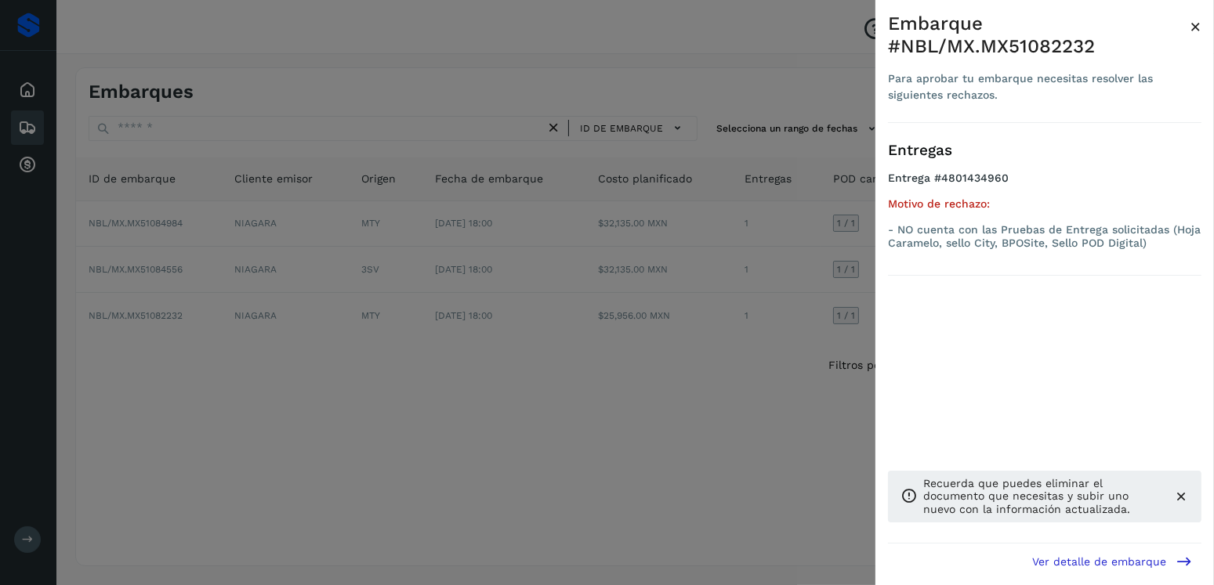
click at [422, 353] on div at bounding box center [607, 292] width 1214 height 585
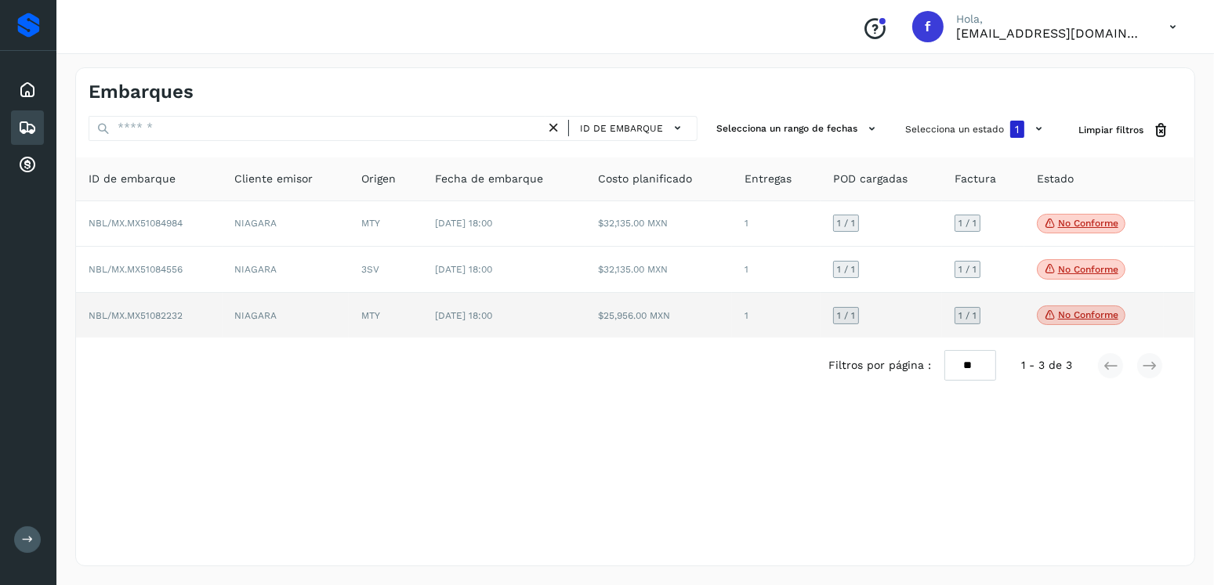
click at [578, 315] on td "[DATE] 18:00" at bounding box center [504, 315] width 164 height 45
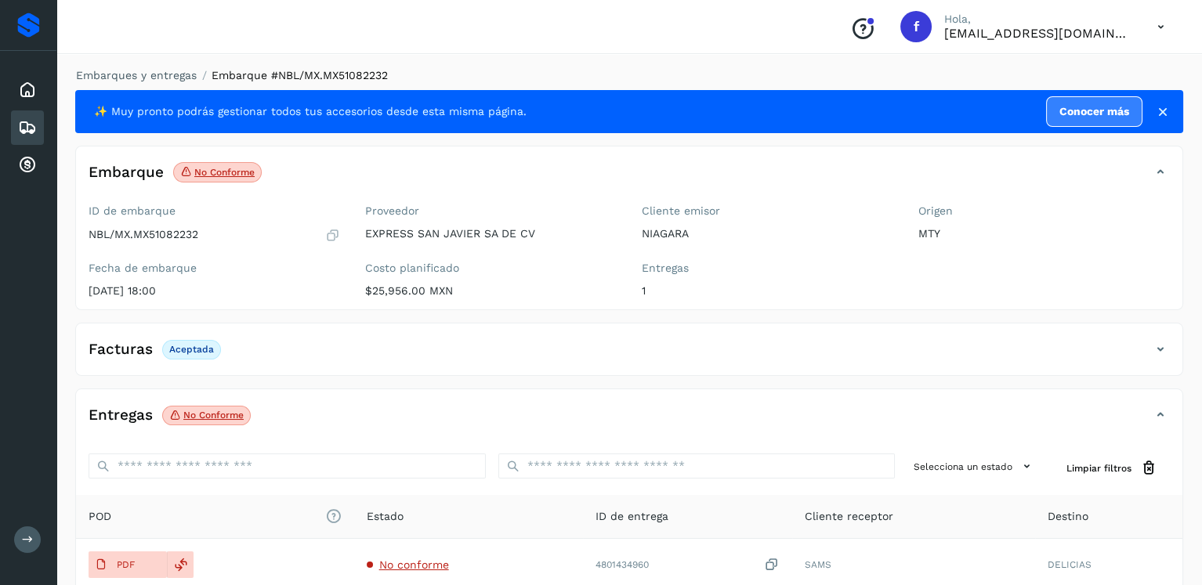
scroll to position [157, 0]
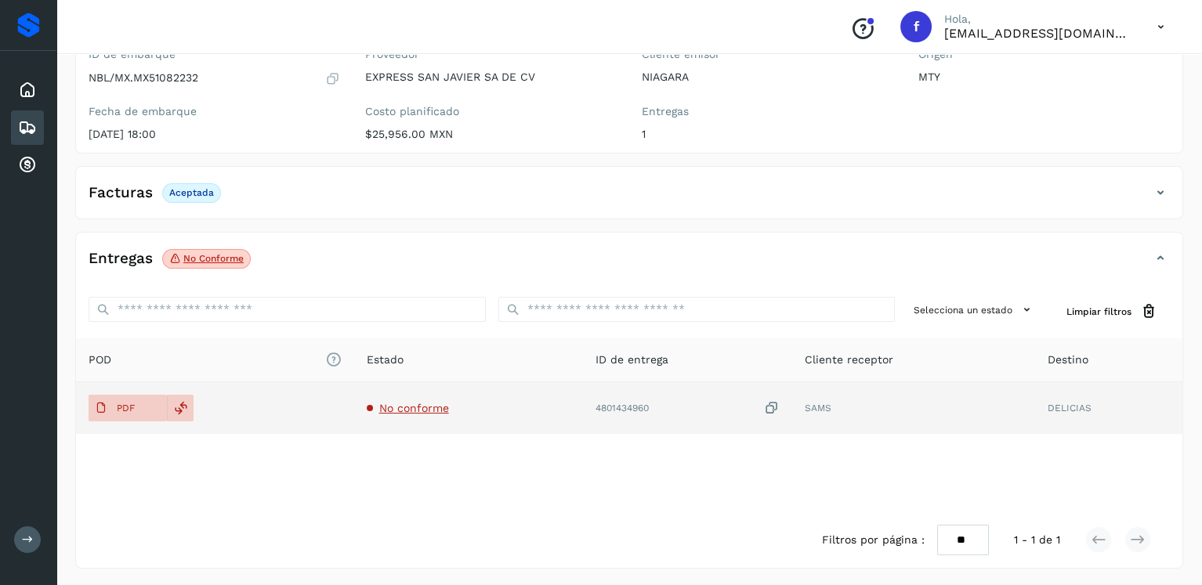
click at [138, 420] on td "PDF" at bounding box center [215, 408] width 278 height 52
click at [137, 408] on span "PDF" at bounding box center [115, 408] width 53 height 25
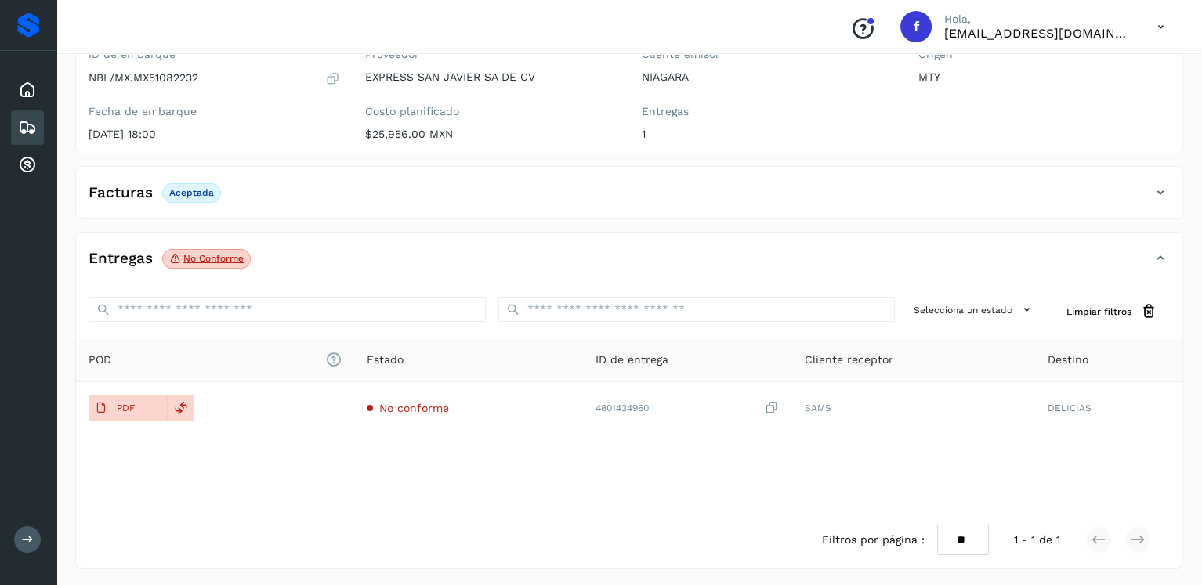
click at [24, 121] on icon at bounding box center [27, 127] width 19 height 19
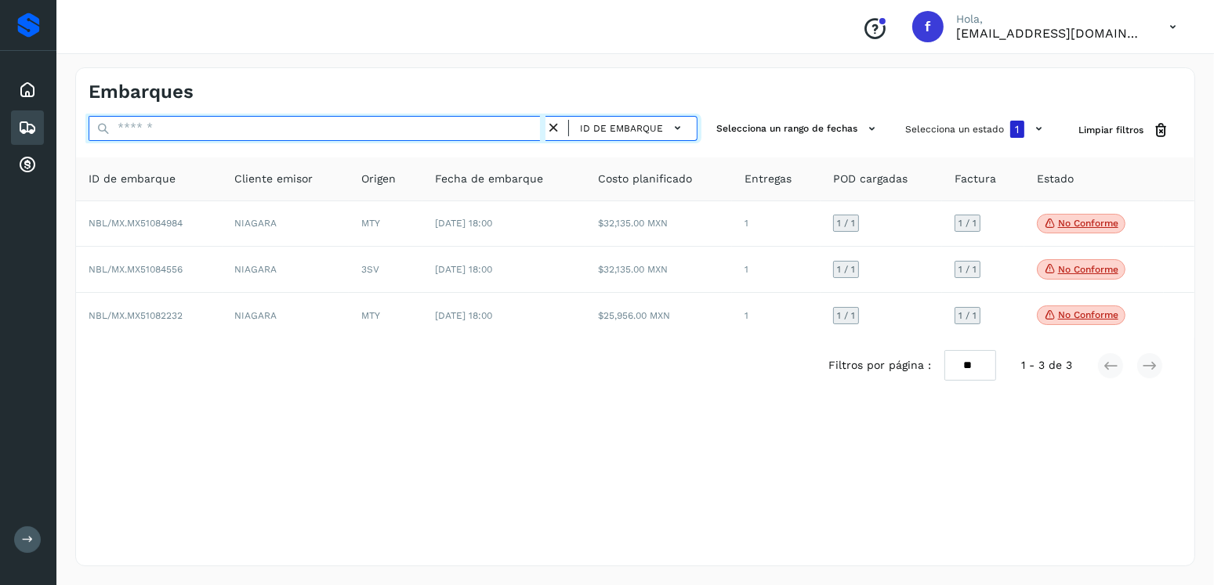
click at [306, 129] on input "text" at bounding box center [317, 128] width 457 height 25
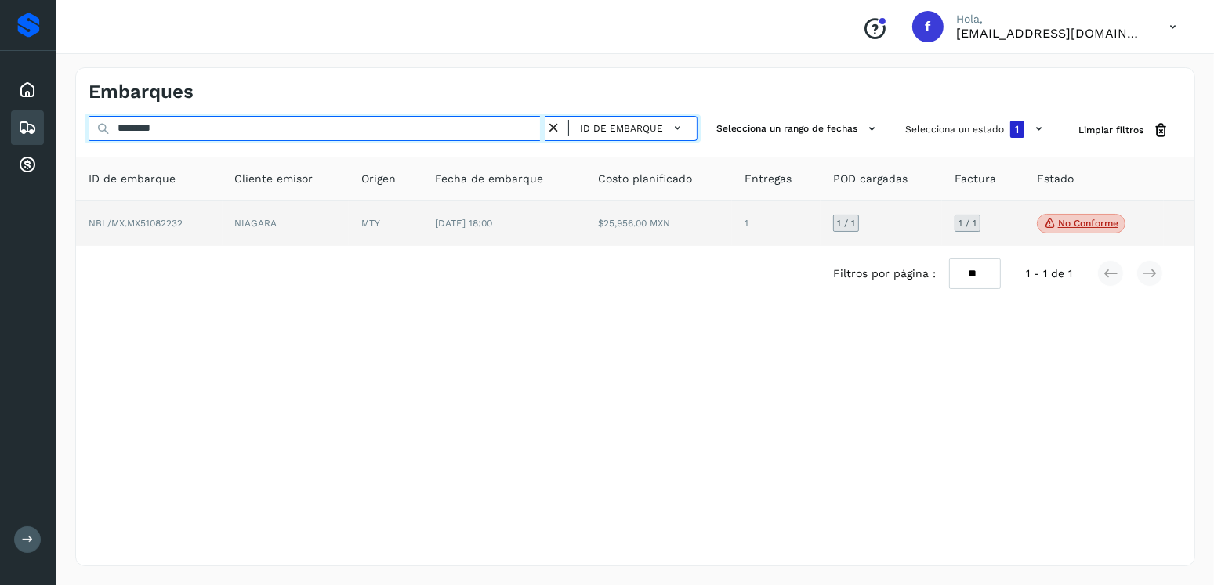
type input "********"
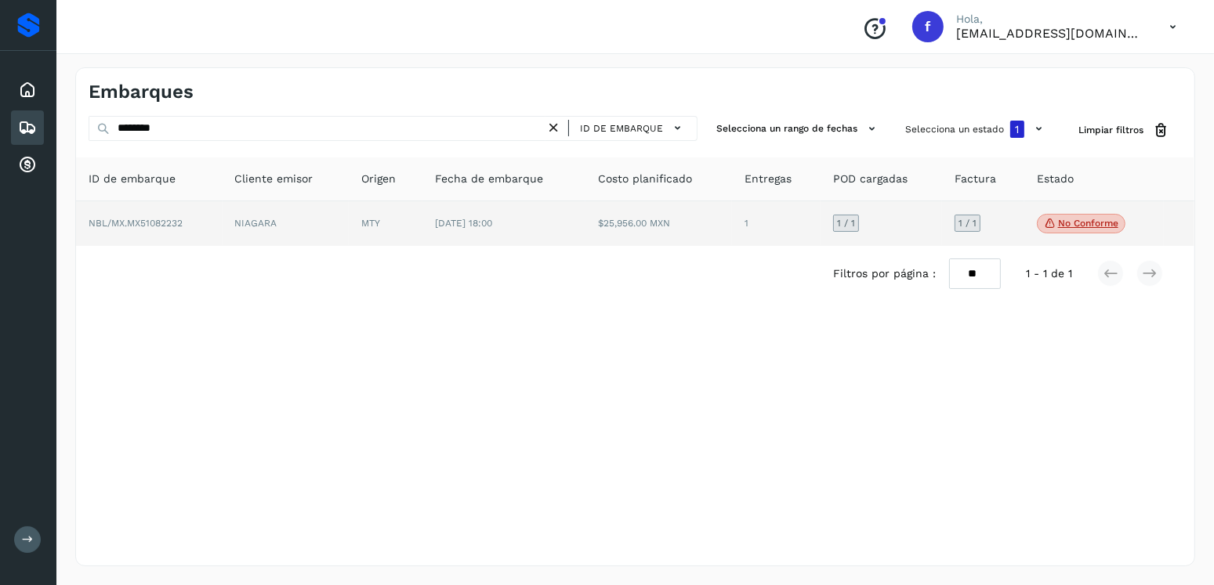
click at [563, 230] on td "[DATE] 18:00" at bounding box center [504, 223] width 164 height 45
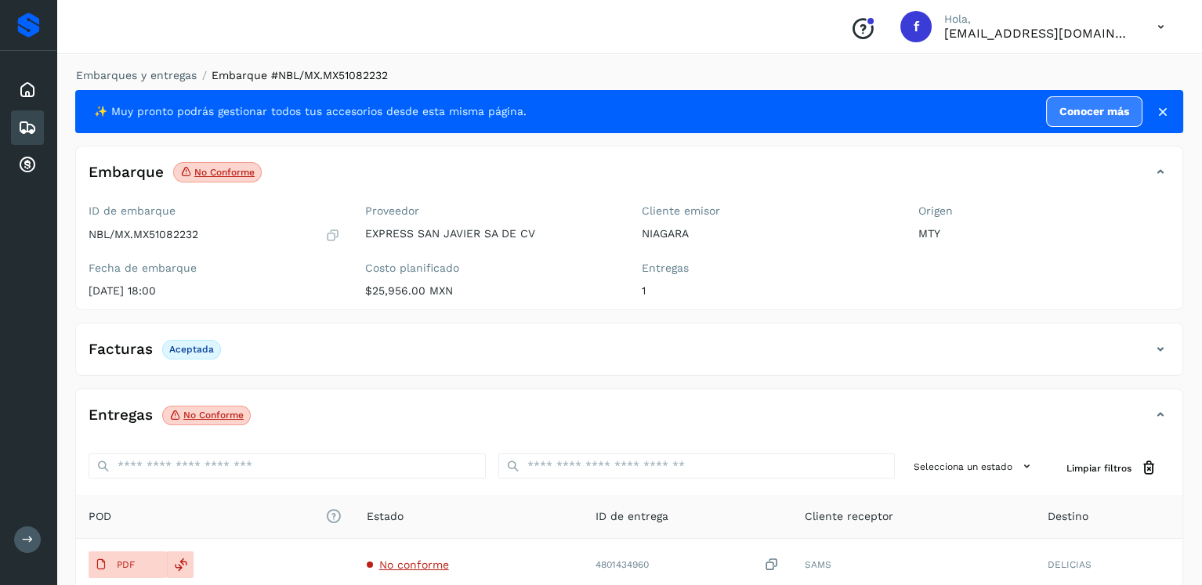
scroll to position [157, 0]
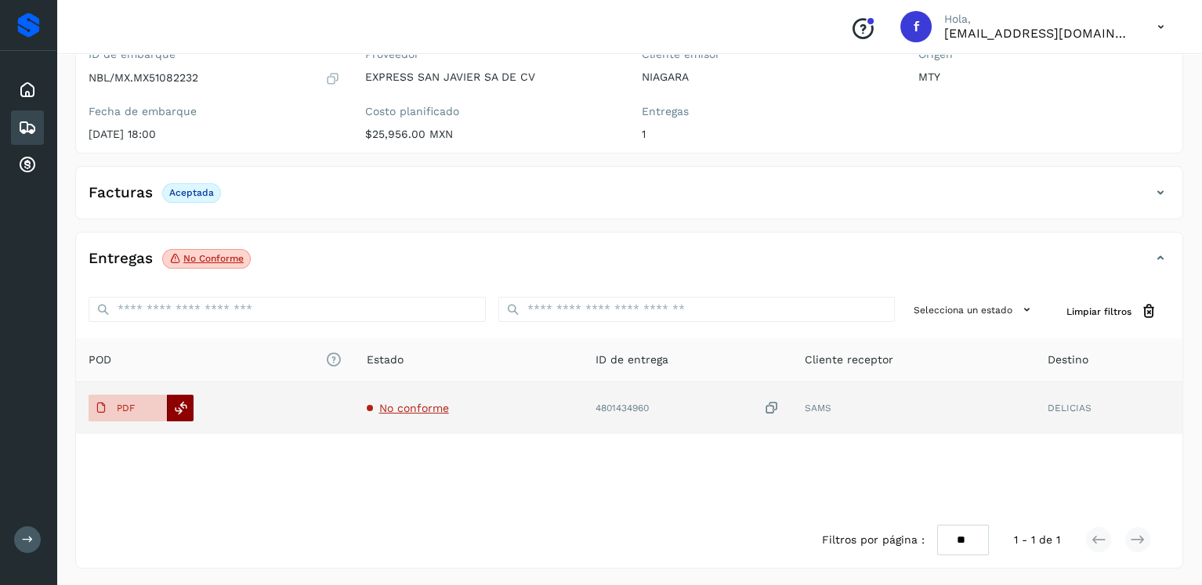
click at [169, 408] on div at bounding box center [180, 408] width 27 height 27
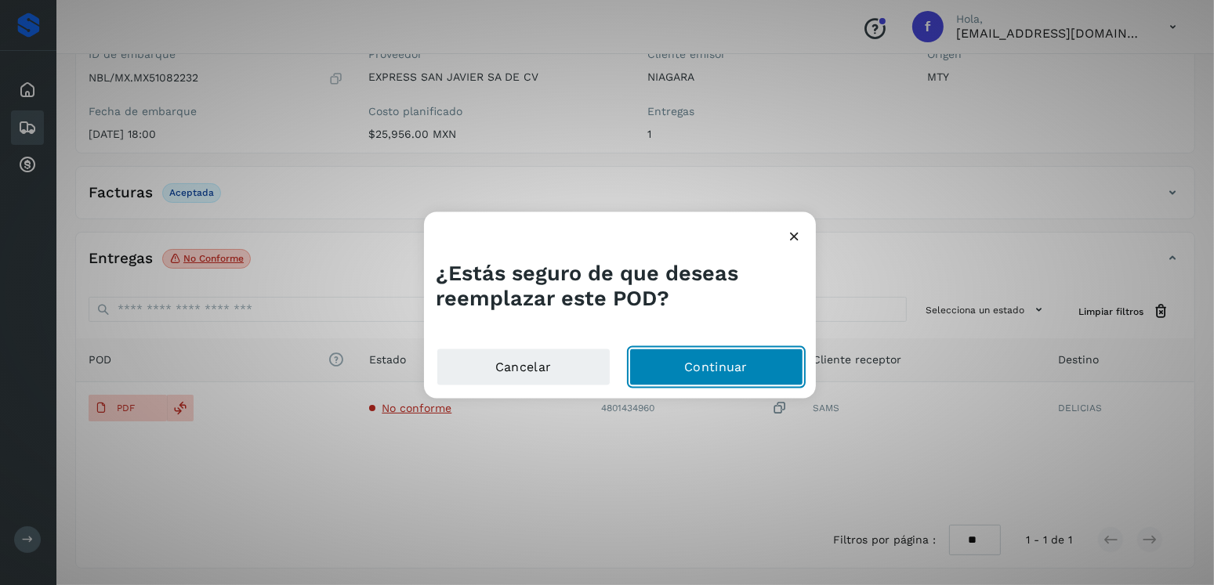
click at [741, 363] on button "Continuar" at bounding box center [716, 368] width 174 height 38
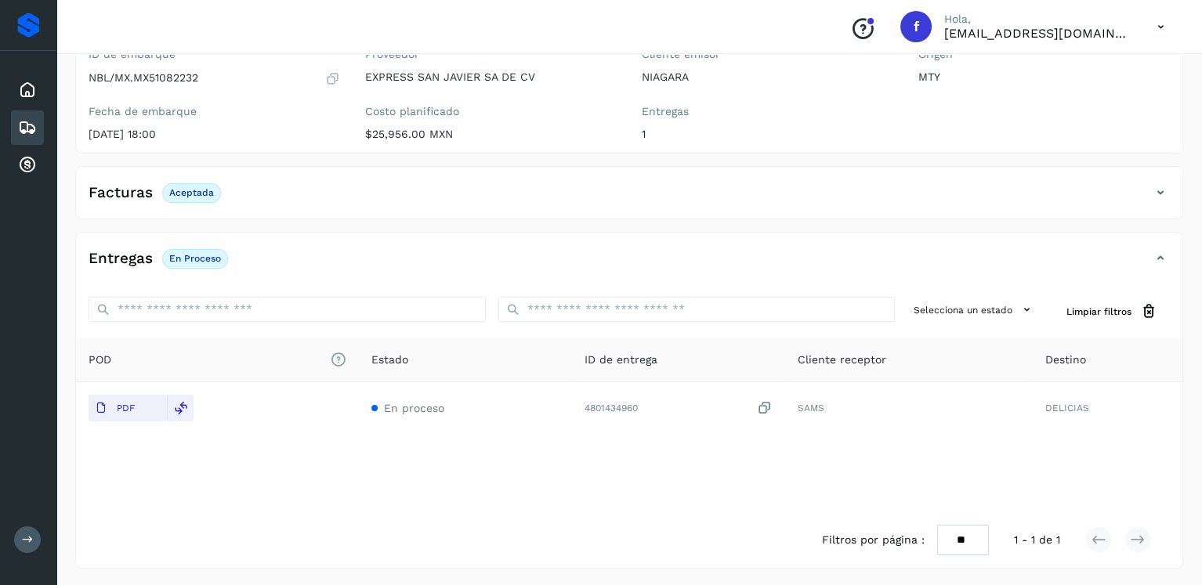
click at [37, 117] on div "Embarques" at bounding box center [27, 128] width 33 height 34
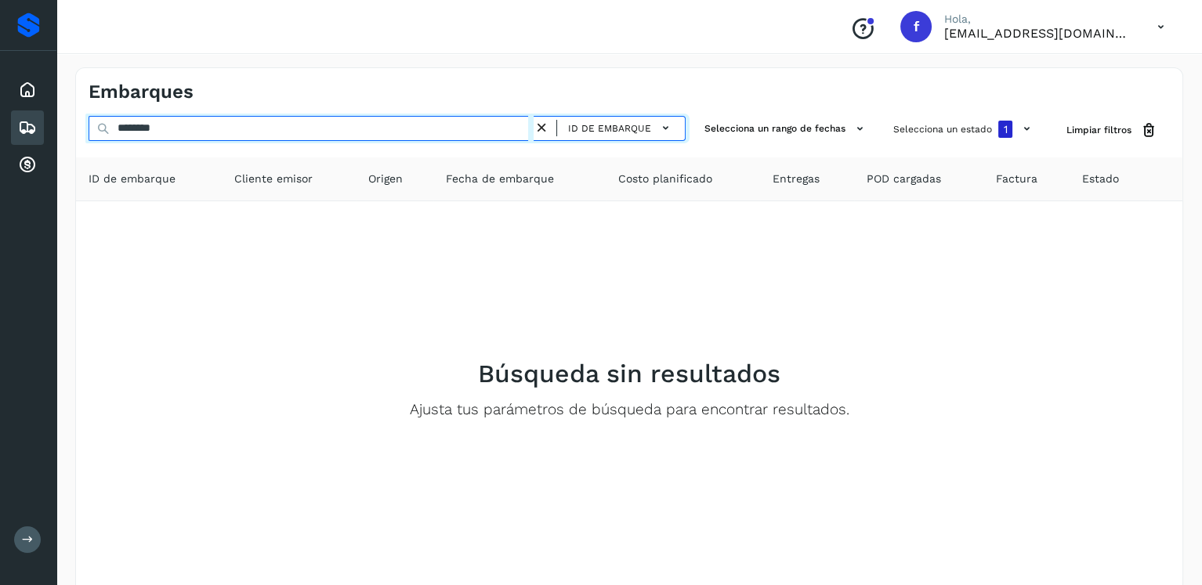
drag, startPoint x: 248, startPoint y: 125, endPoint x: 59, endPoint y: 128, distance: 188.9
click at [59, 128] on div "Embarques ******** ID de embarque Selecciona un rango de fechas Selecciona un e…" at bounding box center [629, 350] width 1146 height 603
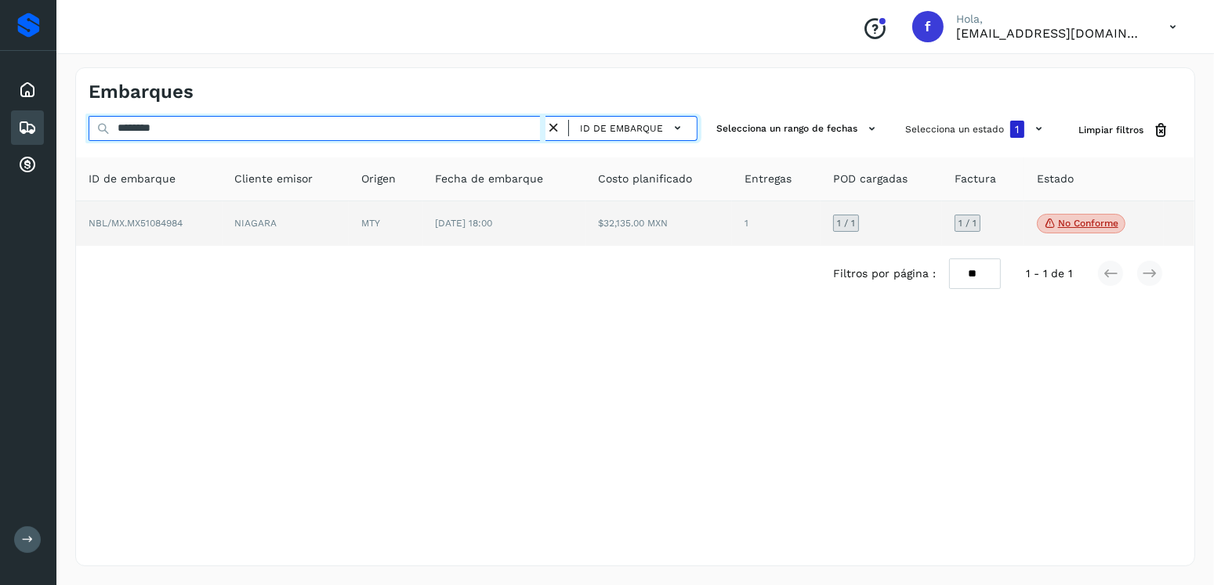
type input "********"
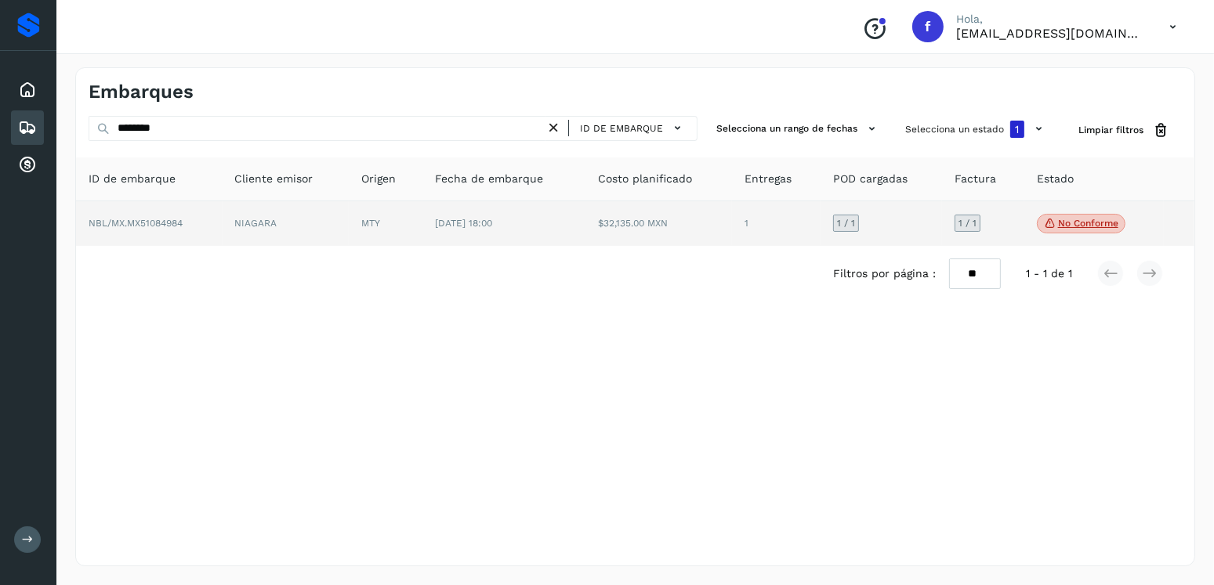
click at [578, 234] on td "[DATE] 18:00" at bounding box center [504, 223] width 164 height 45
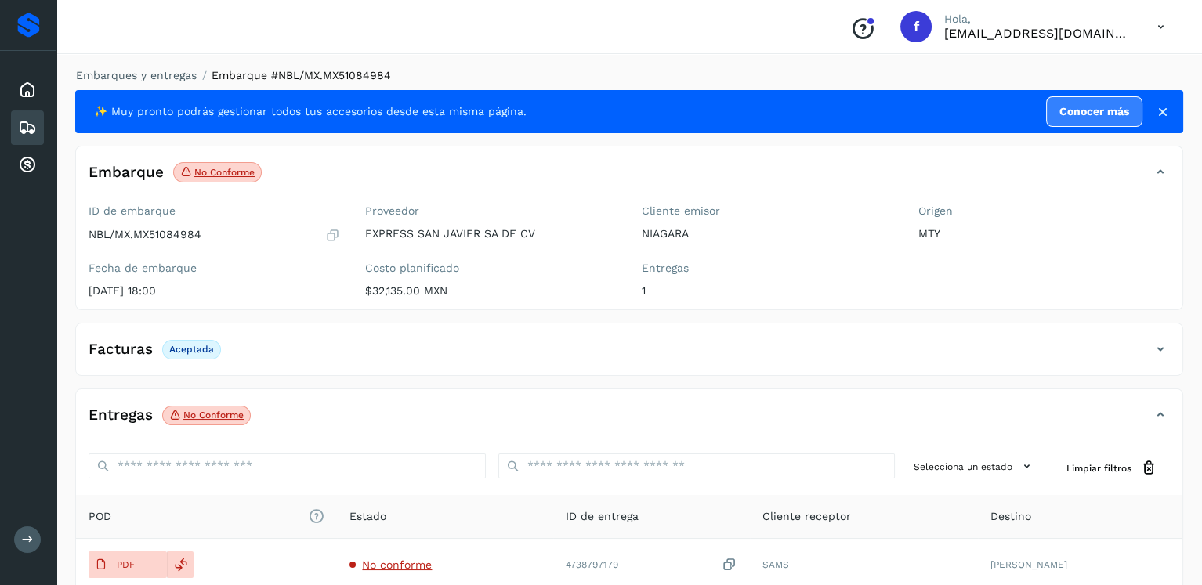
scroll to position [157, 0]
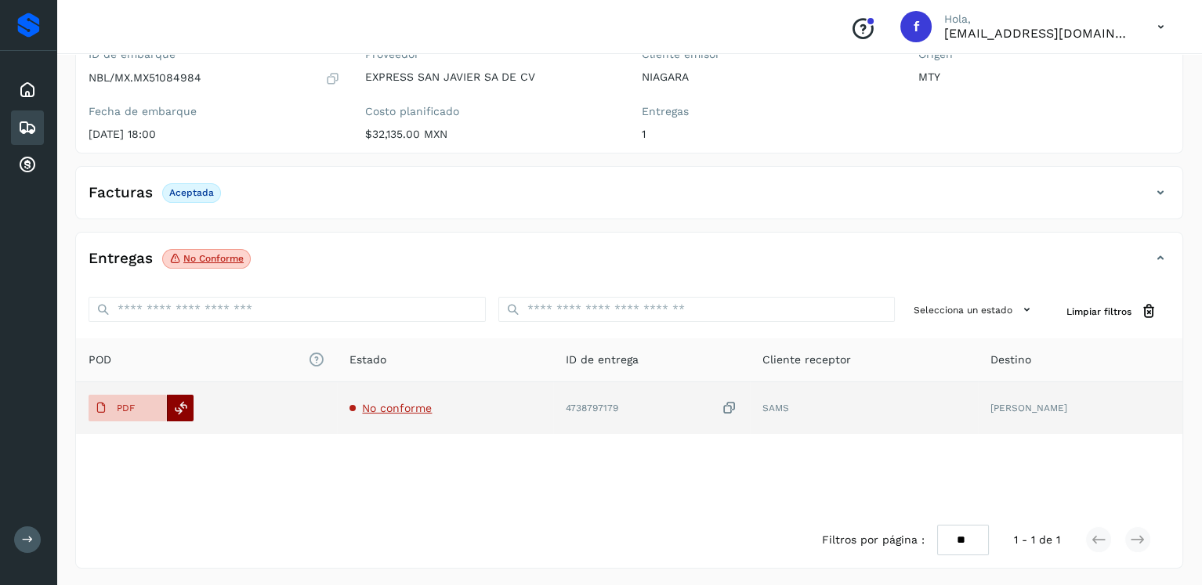
click at [192, 404] on div at bounding box center [180, 408] width 27 height 27
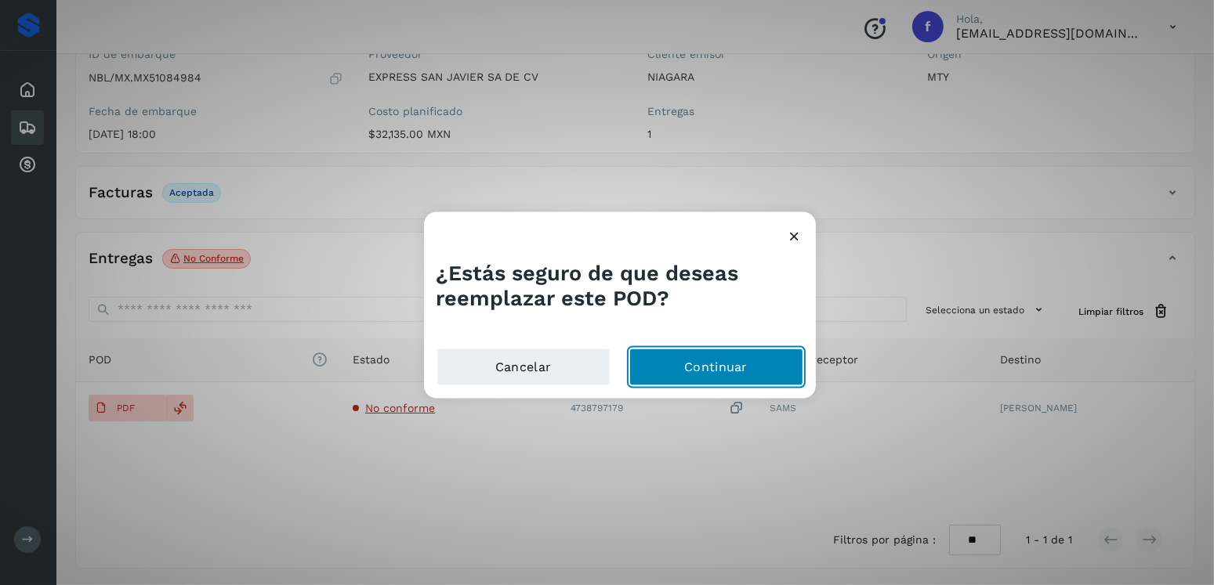
click at [660, 354] on button "Continuar" at bounding box center [716, 368] width 174 height 38
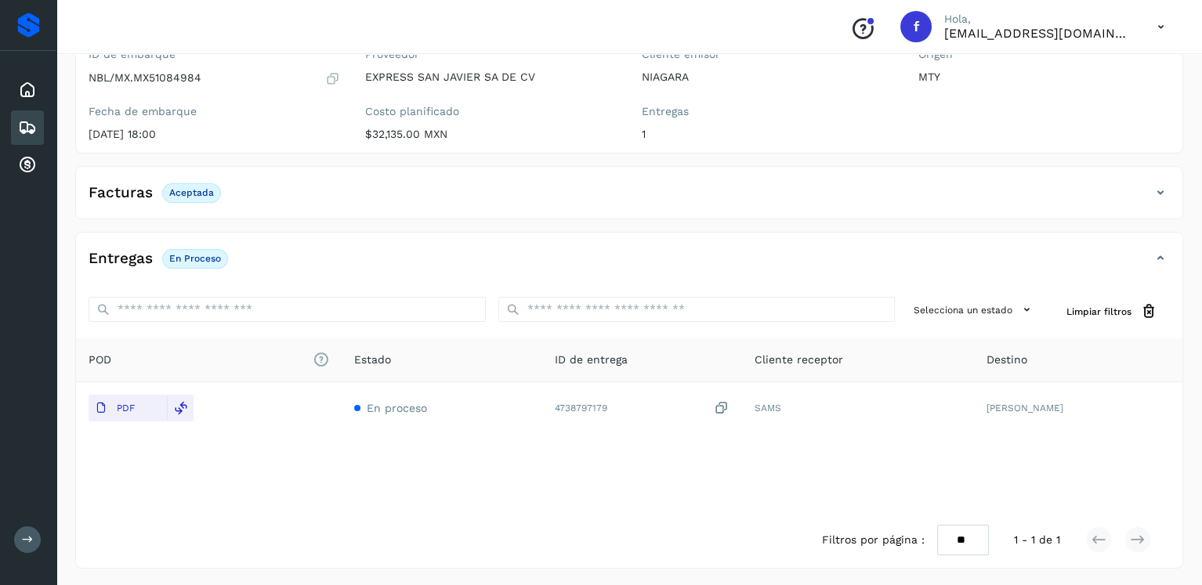
scroll to position [0, 0]
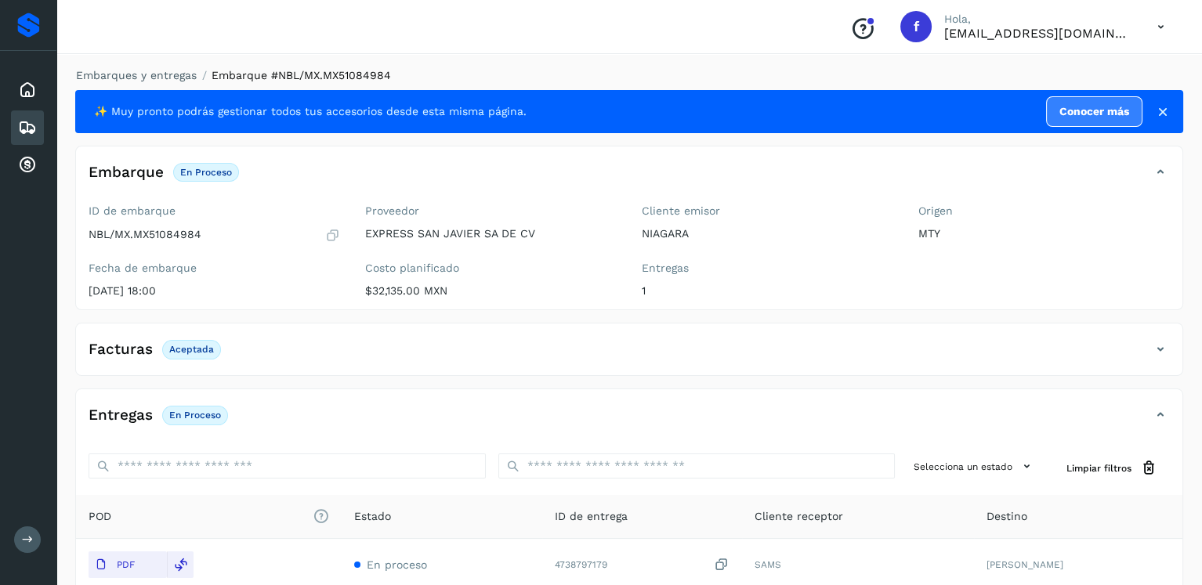
click at [16, 129] on div "Embarques" at bounding box center [27, 128] width 33 height 34
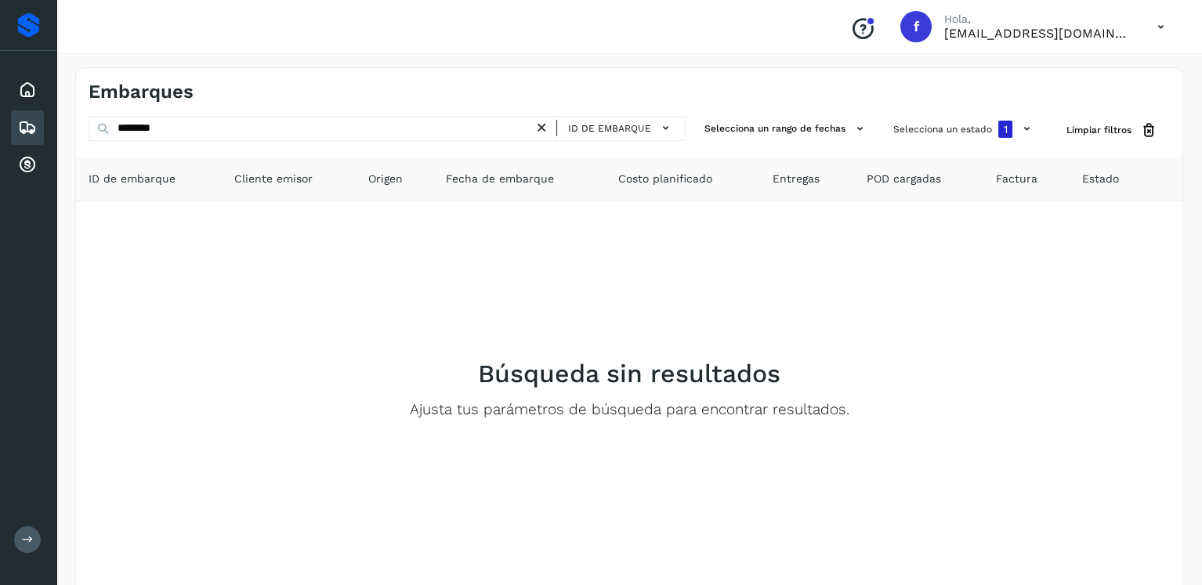
click at [550, 129] on icon at bounding box center [542, 128] width 16 height 16
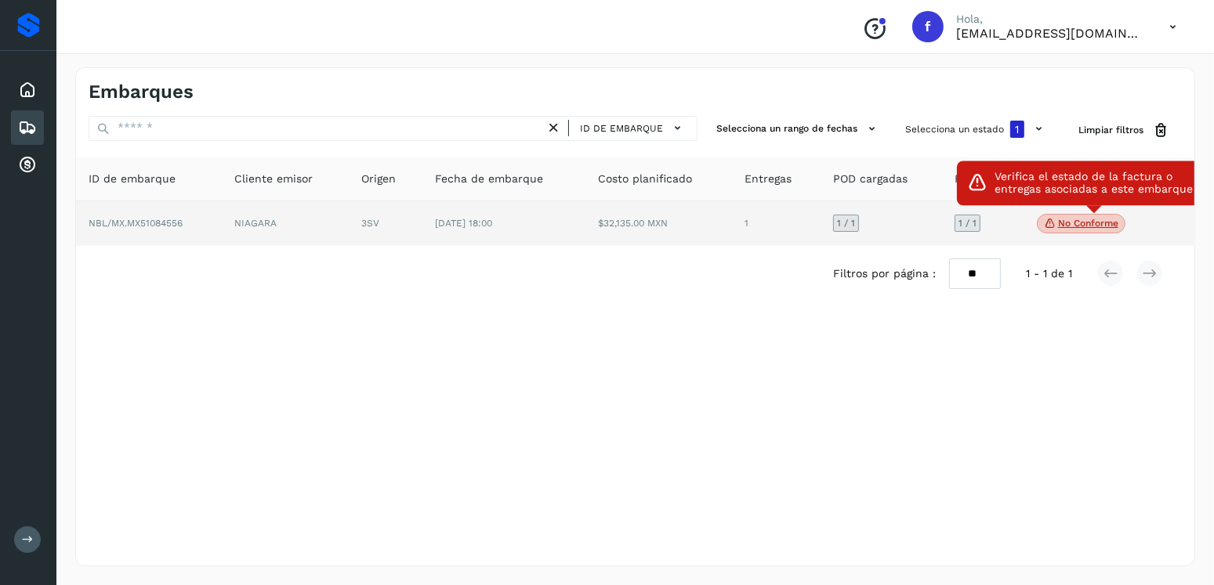
click at [1064, 227] on p "No conforme" at bounding box center [1088, 223] width 60 height 11
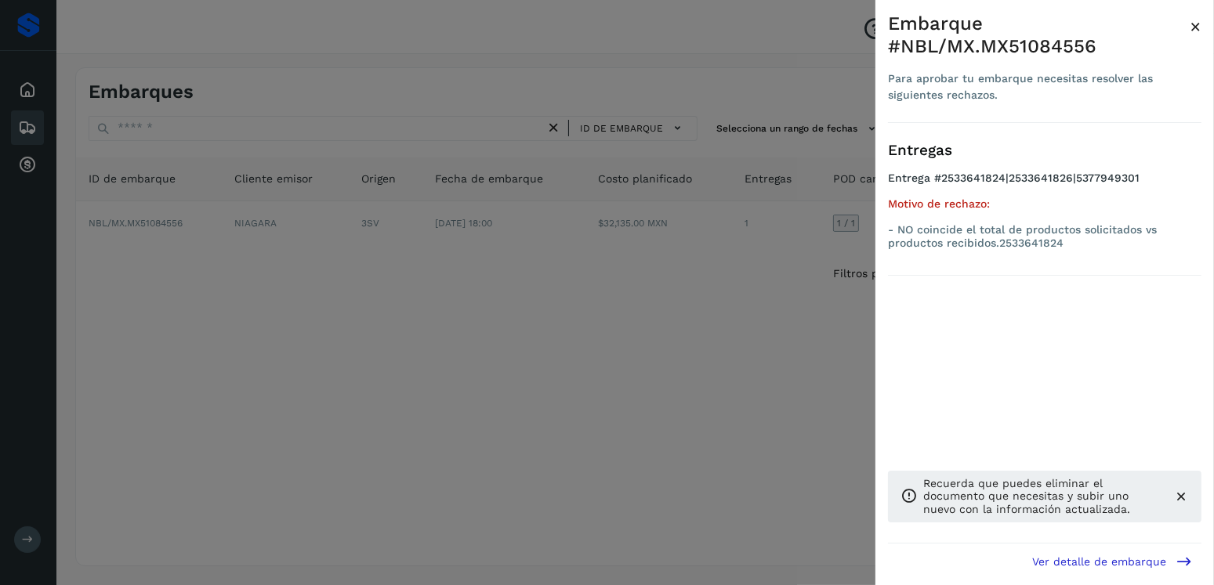
click at [485, 268] on div at bounding box center [607, 292] width 1214 height 585
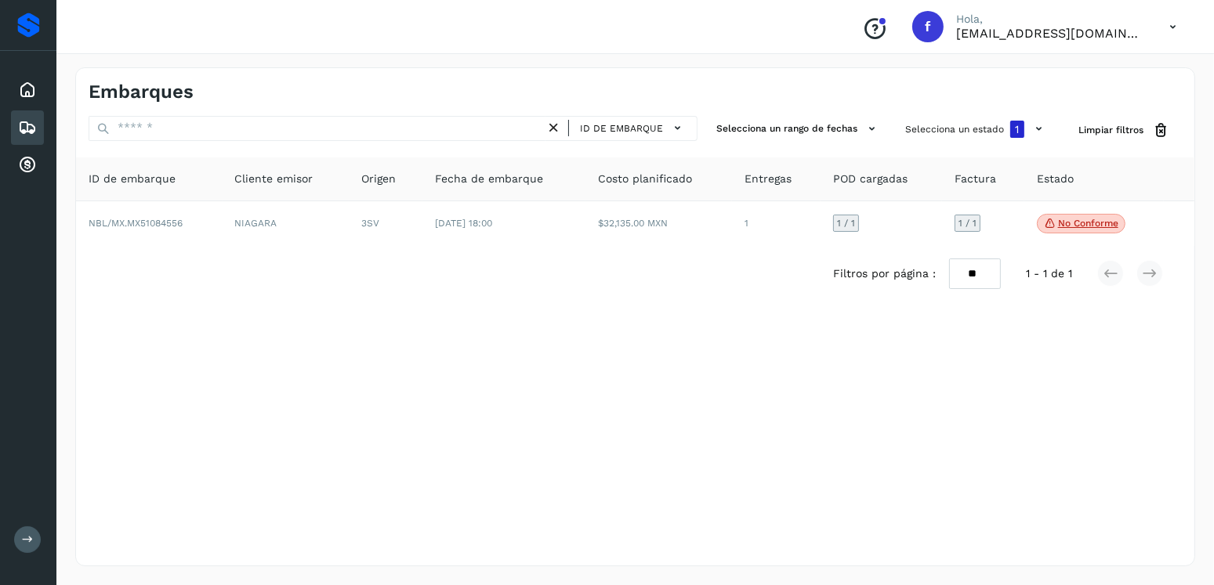
click at [362, 233] on td "3SV" at bounding box center [385, 223] width 73 height 45
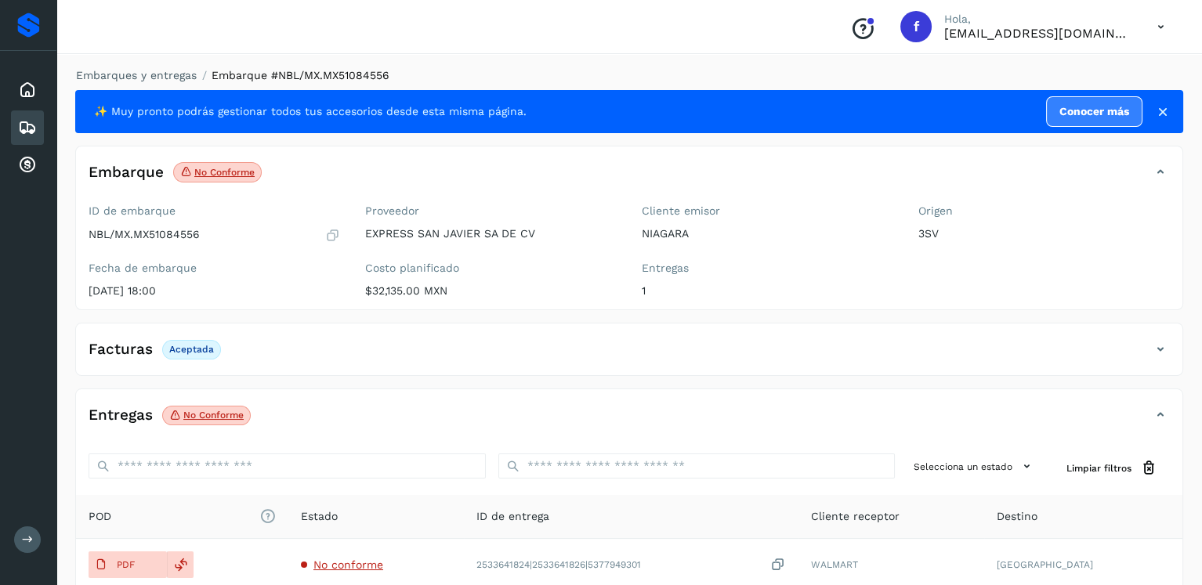
scroll to position [157, 0]
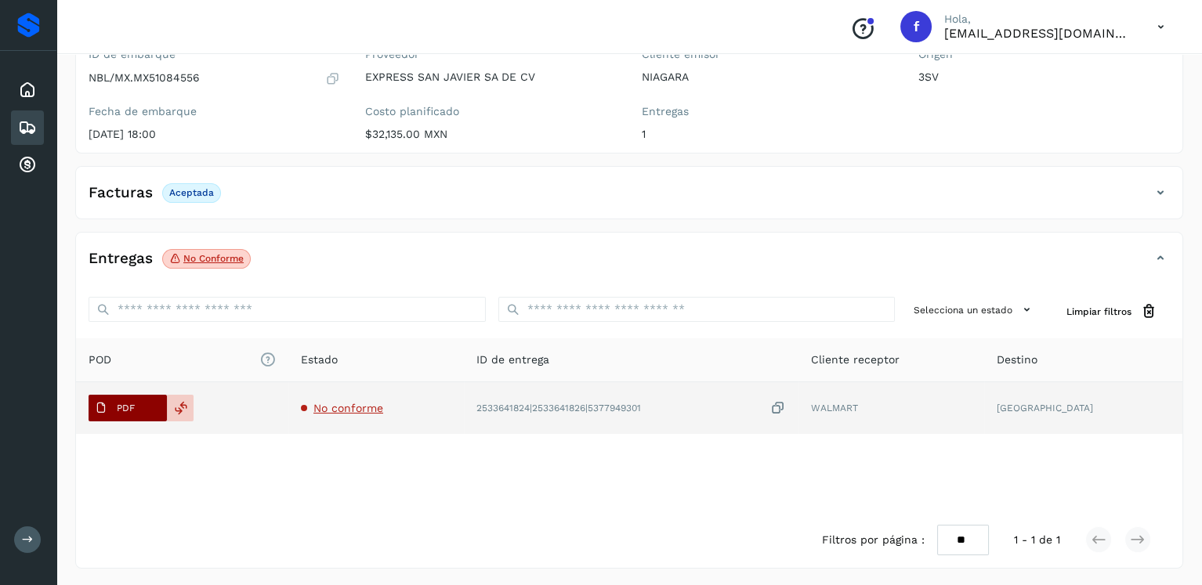
click at [145, 408] on button "PDF" at bounding box center [128, 408] width 78 height 27
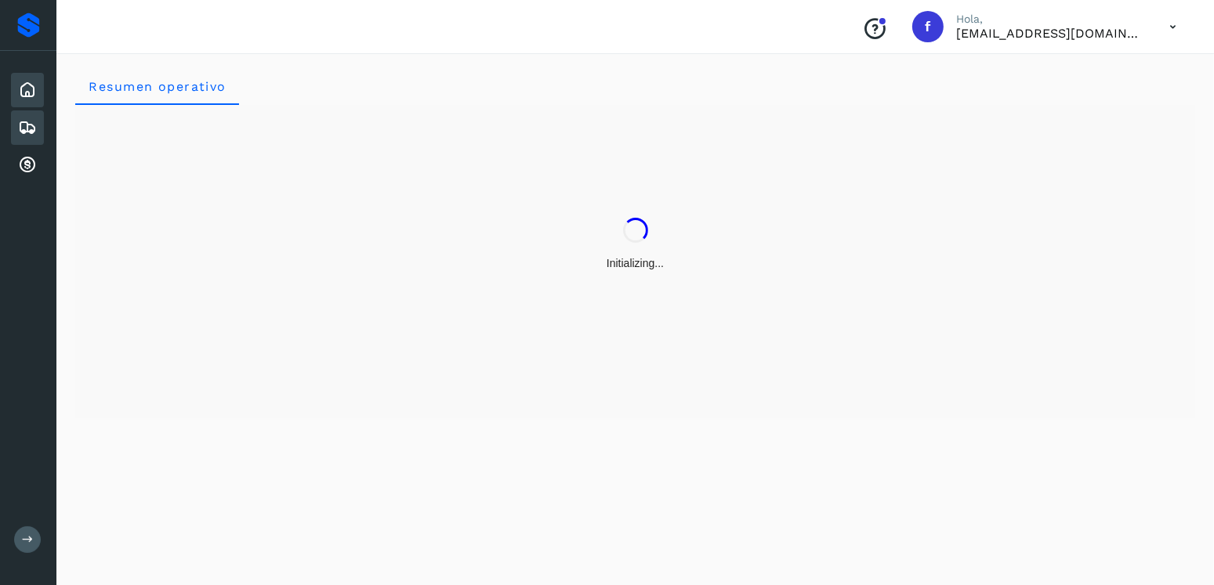
click at [31, 114] on div "Embarques" at bounding box center [27, 128] width 33 height 34
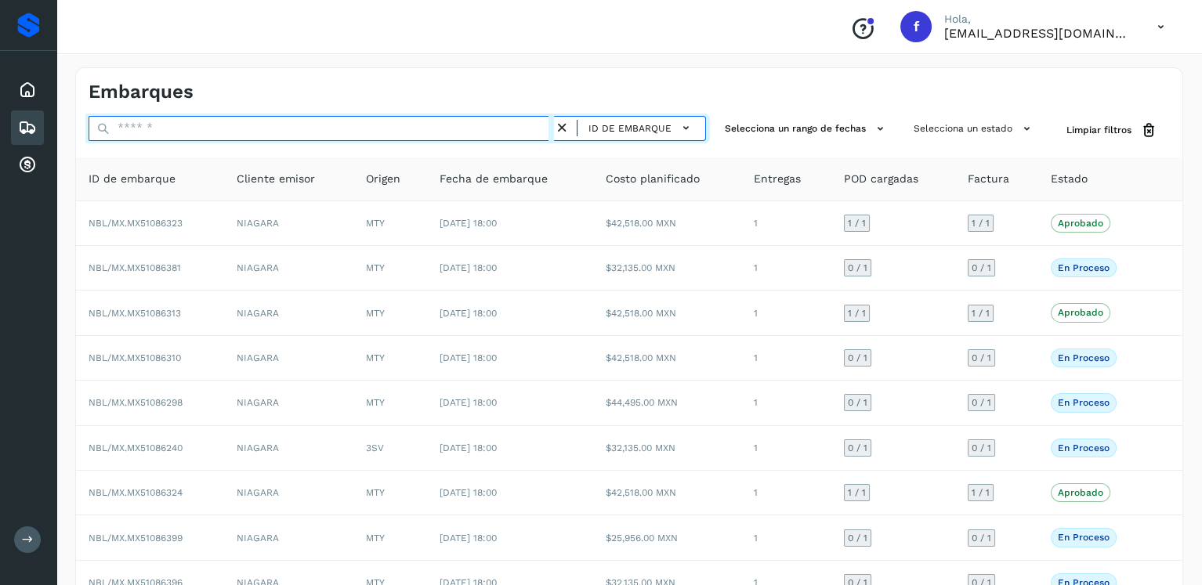
click at [297, 122] on input "text" at bounding box center [322, 128] width 466 height 25
paste input "**********"
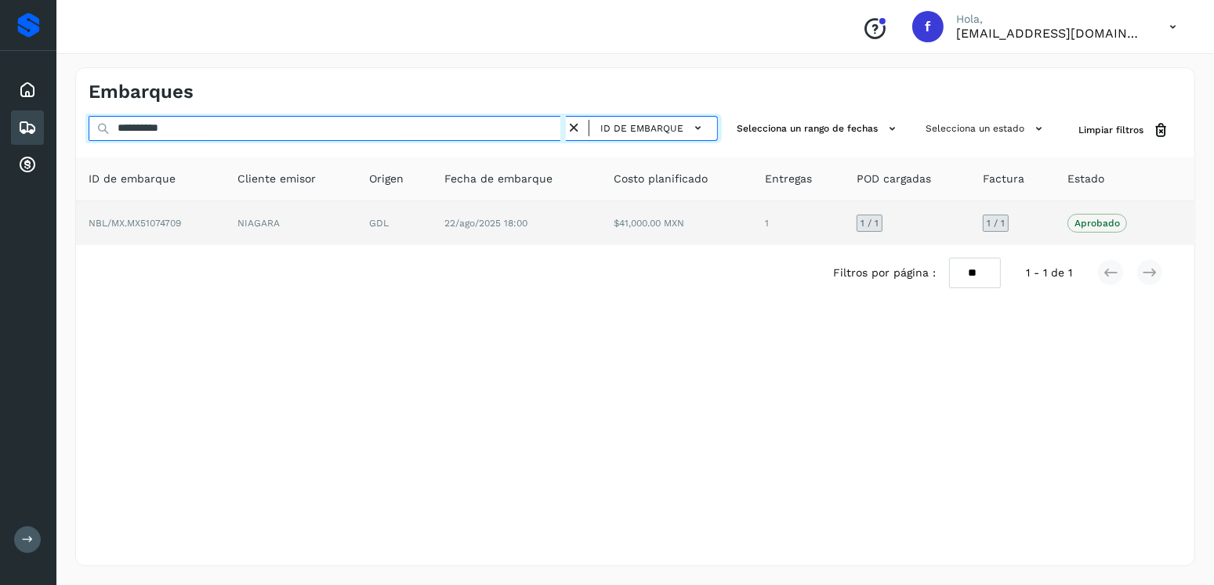
type input "**********"
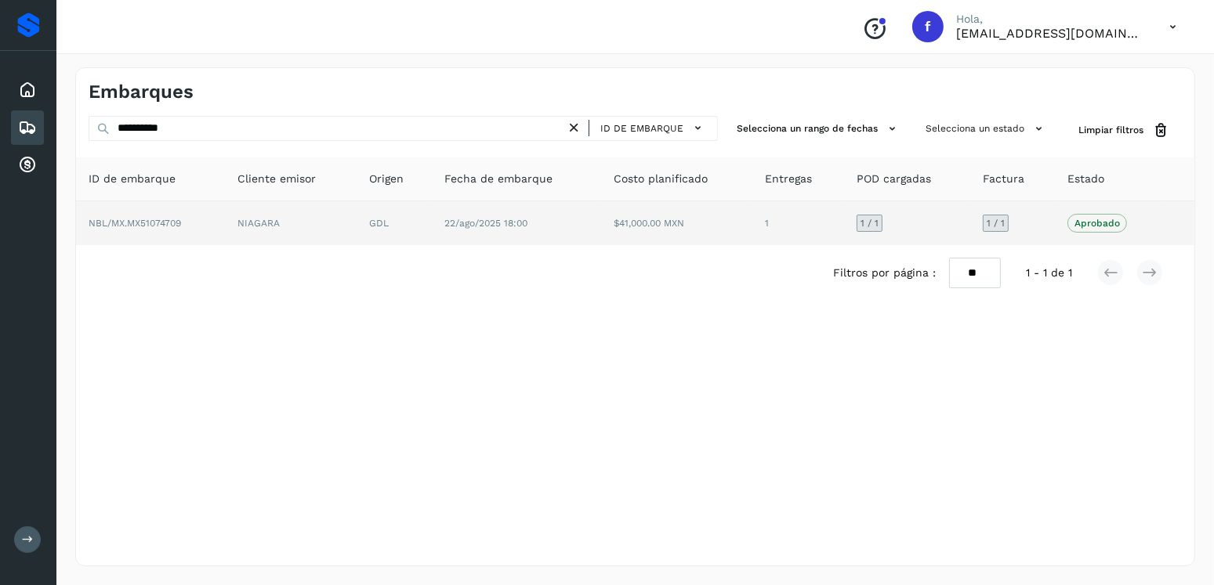
click at [543, 230] on td "22/ago/2025 18:00" at bounding box center [516, 223] width 169 height 44
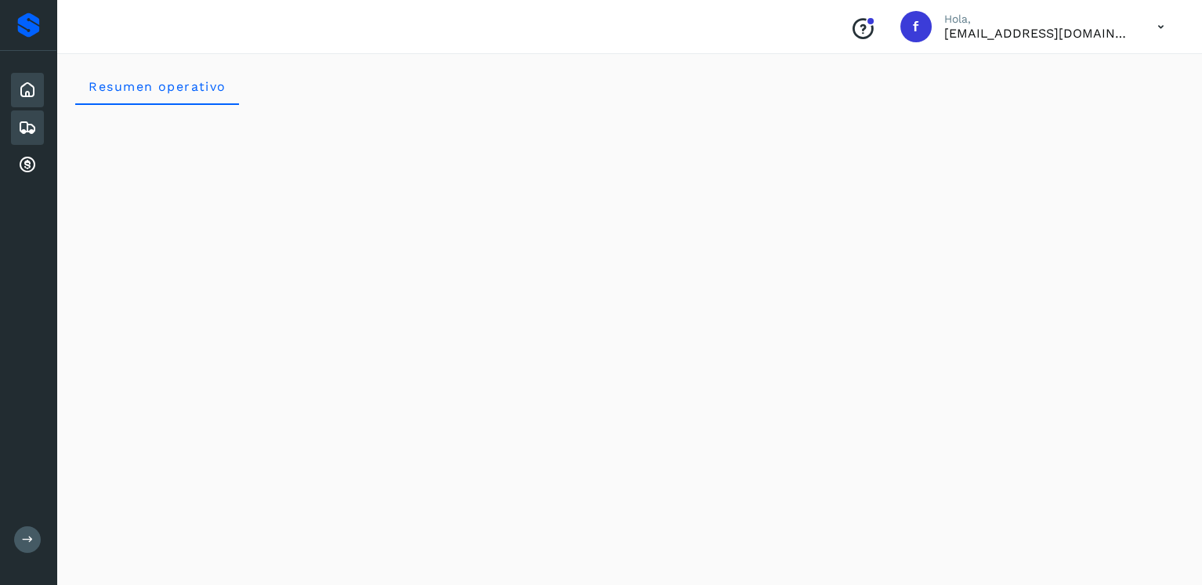
click at [23, 121] on icon at bounding box center [27, 127] width 19 height 19
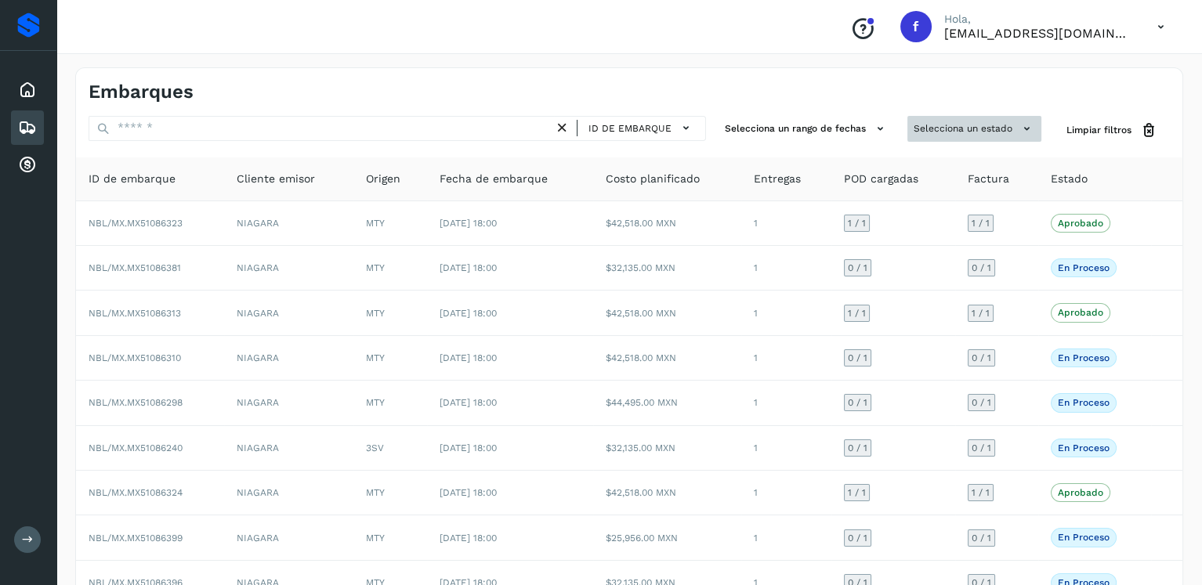
click at [951, 124] on button "Selecciona un estado" at bounding box center [975, 129] width 134 height 26
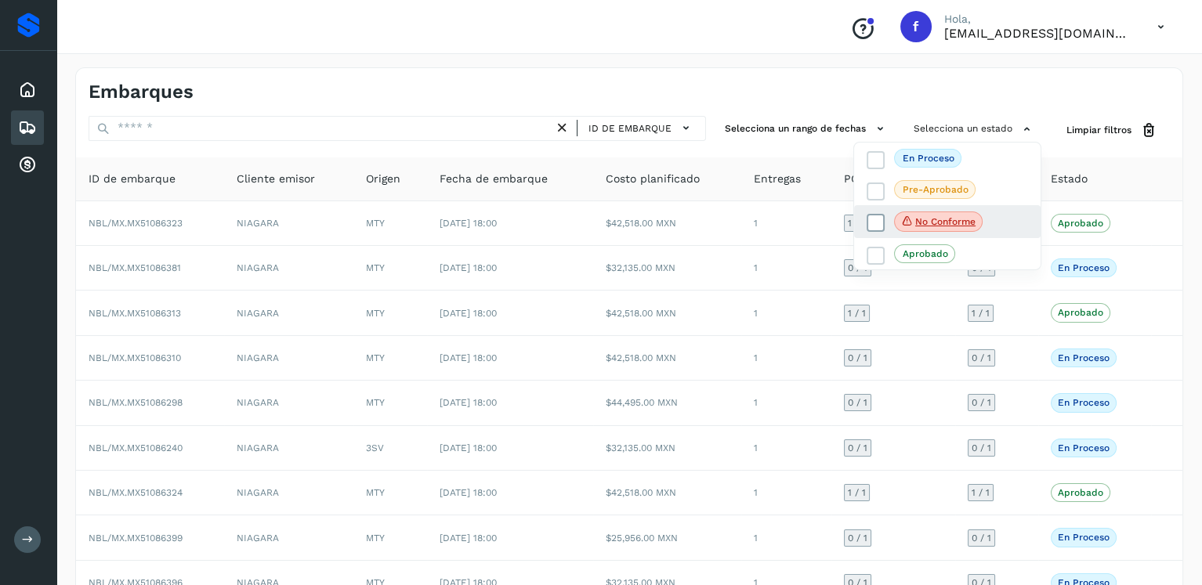
click at [871, 219] on icon at bounding box center [876, 224] width 16 height 16
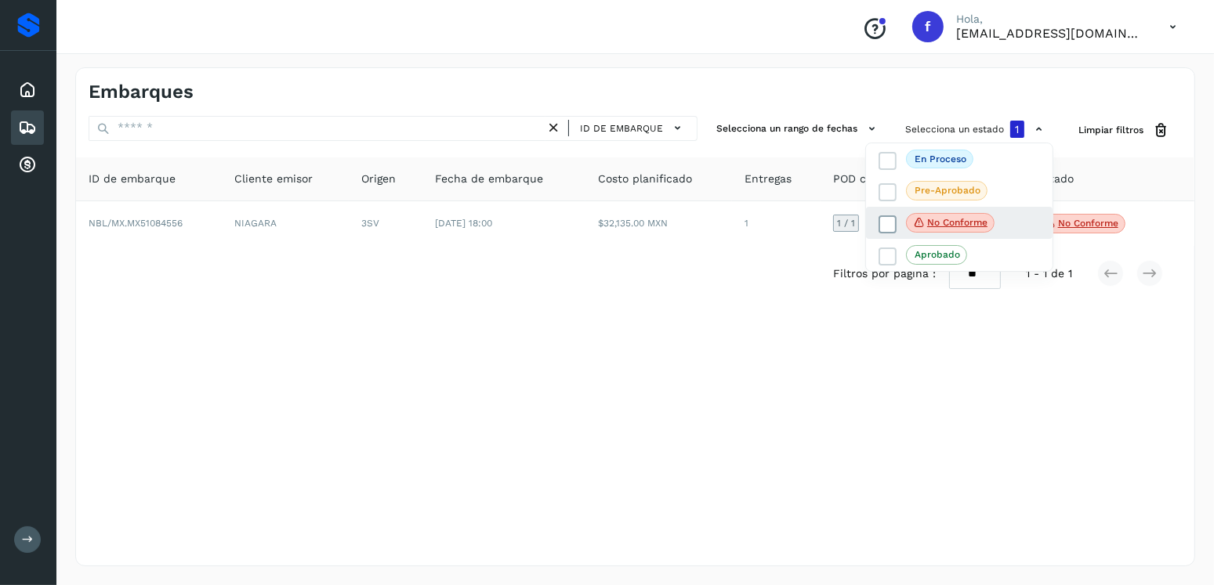
click at [885, 222] on icon at bounding box center [888, 224] width 16 height 16
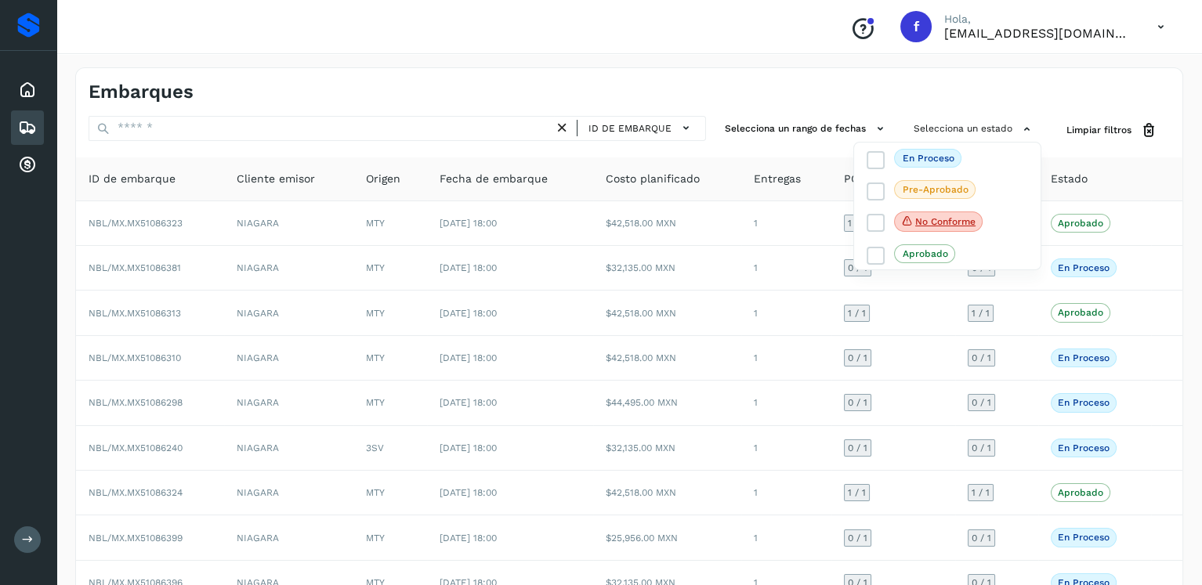
click at [251, 134] on div at bounding box center [601, 292] width 1202 height 585
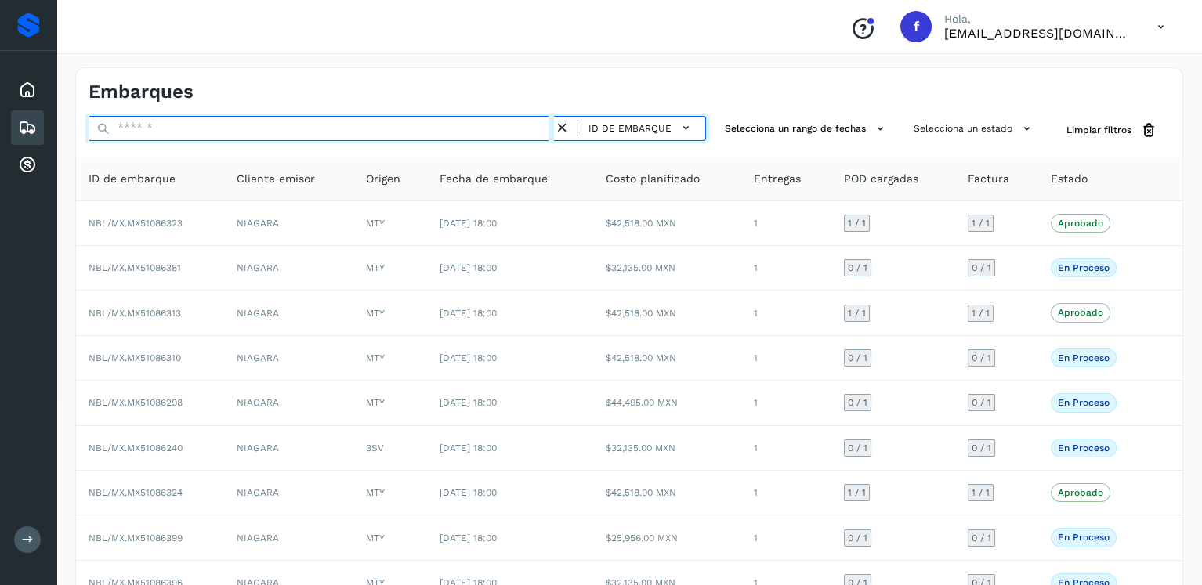
click at [255, 132] on input "text" at bounding box center [322, 128] width 466 height 25
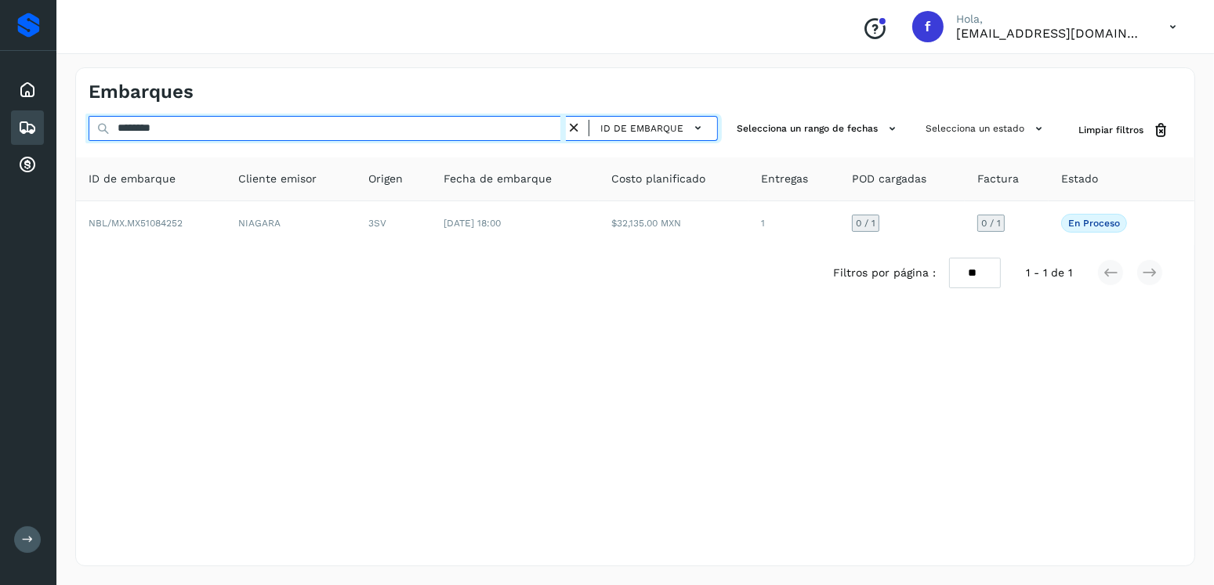
type input "********"
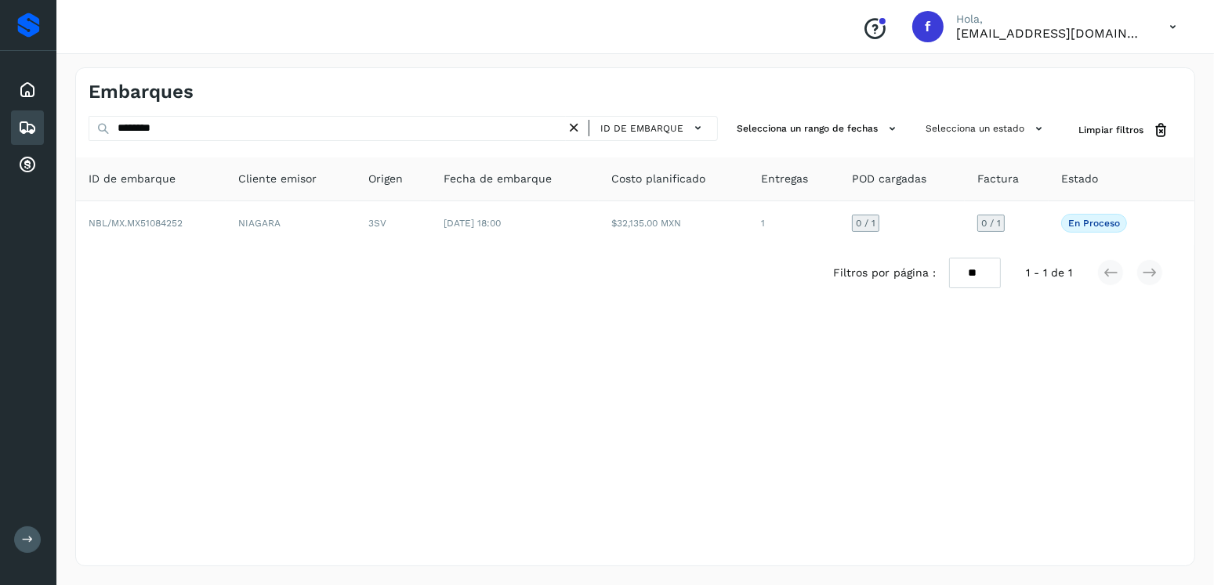
click at [578, 247] on div "Filtros por página : ** ** ** 1 - 1 de 1" at bounding box center [635, 273] width 1118 height 56
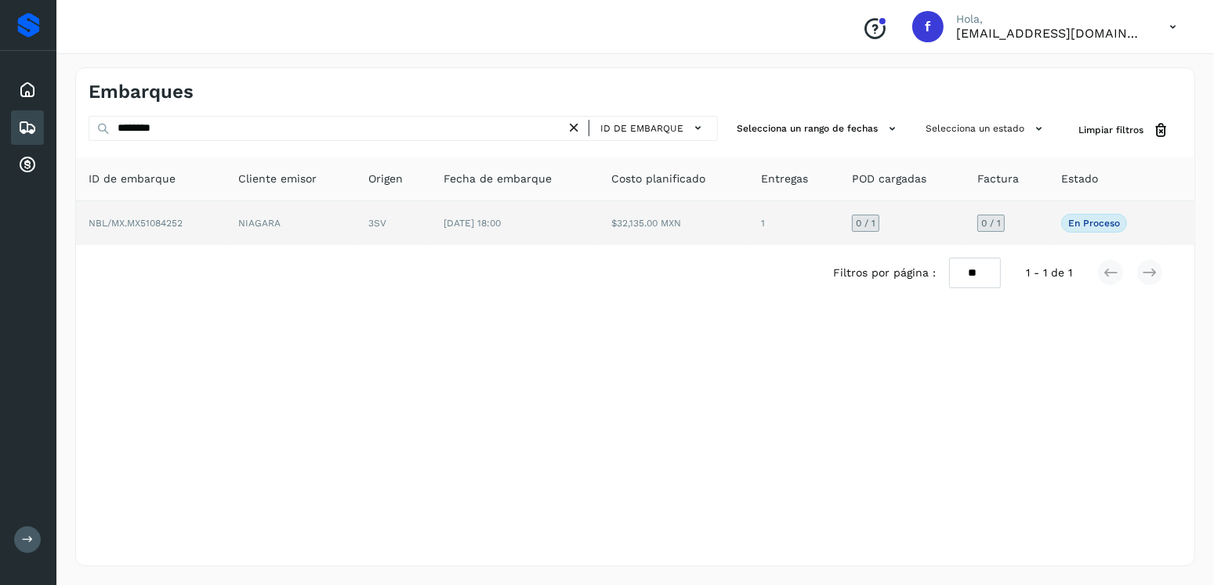
click at [582, 230] on td "24/sep/2025 18:00" at bounding box center [515, 223] width 168 height 44
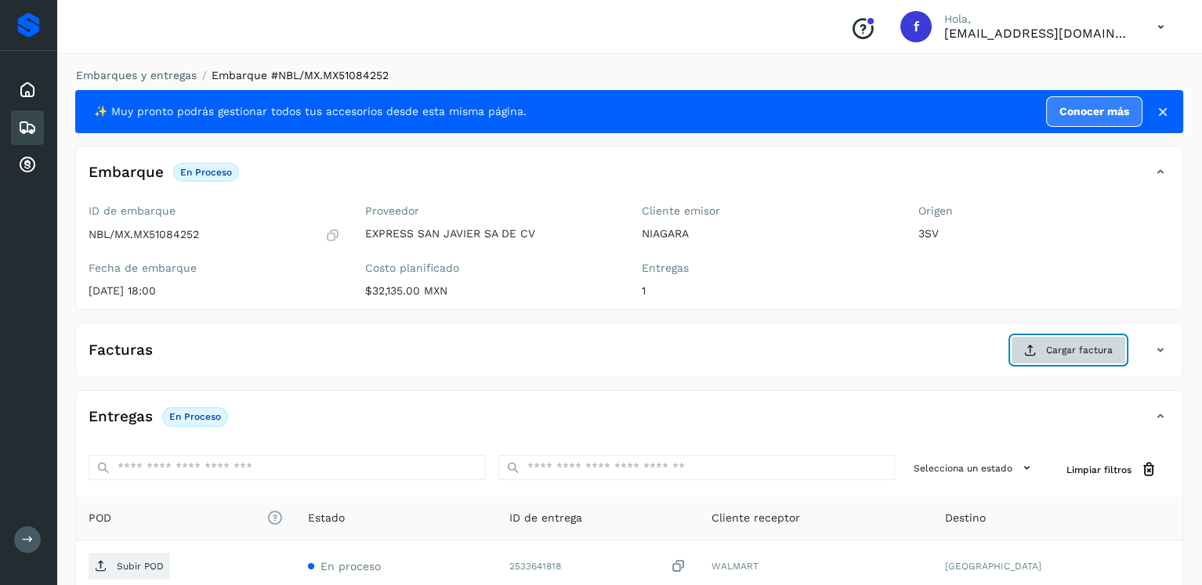
click at [1089, 358] on button "Cargar factura" at bounding box center [1068, 350] width 115 height 28
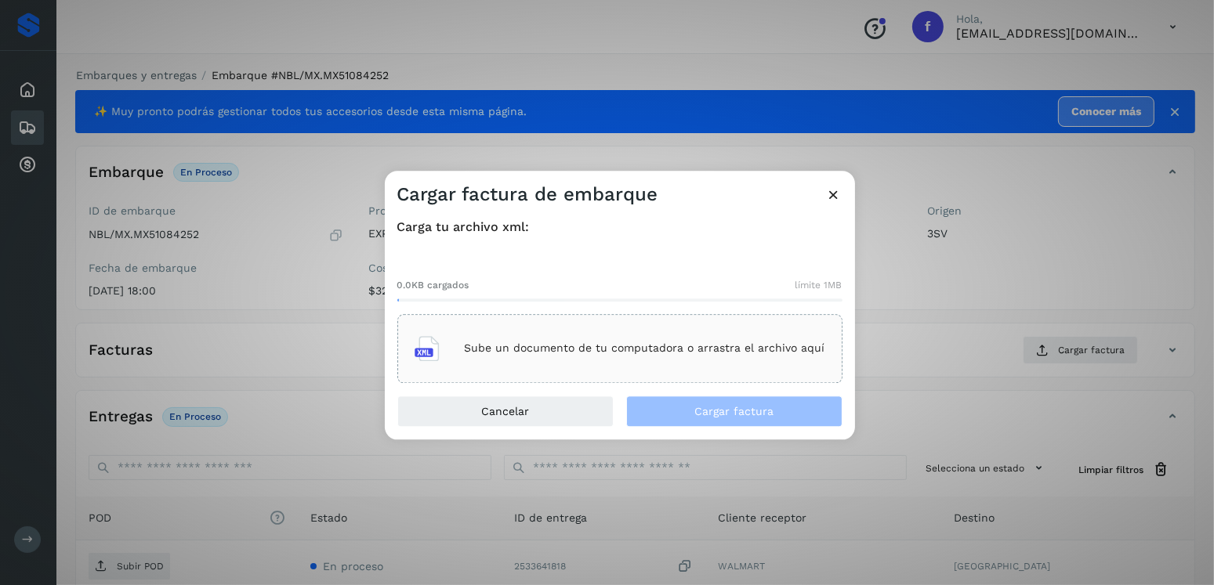
click at [794, 359] on div "Sube un documento de tu computadora o arrastra el archivo aquí" at bounding box center [620, 349] width 411 height 42
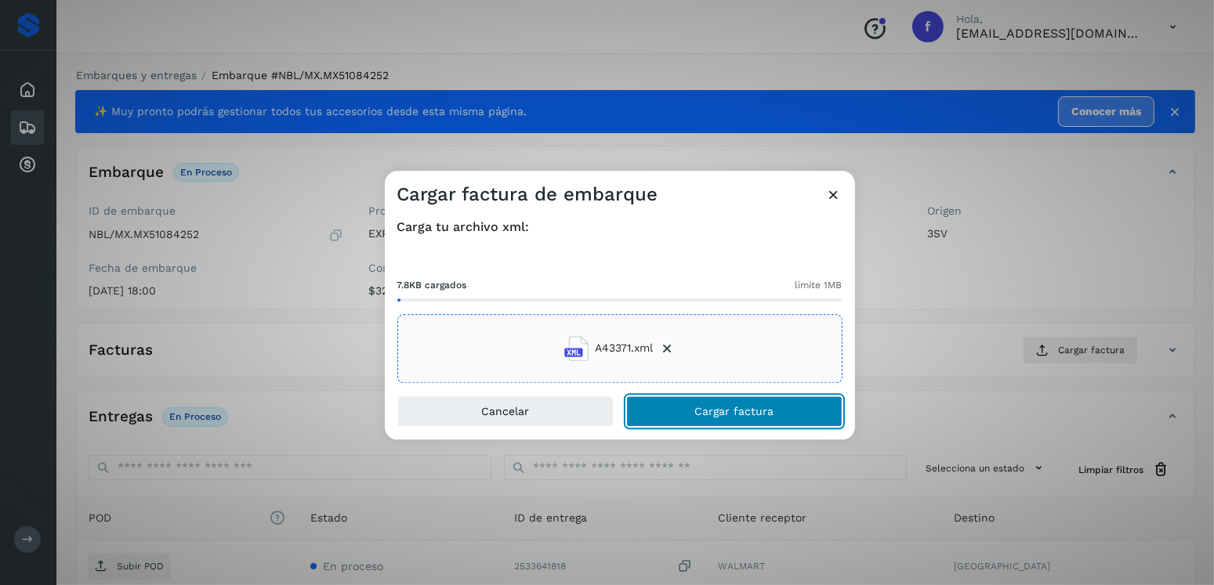
click at [722, 411] on span "Cargar factura" at bounding box center [733, 411] width 79 height 11
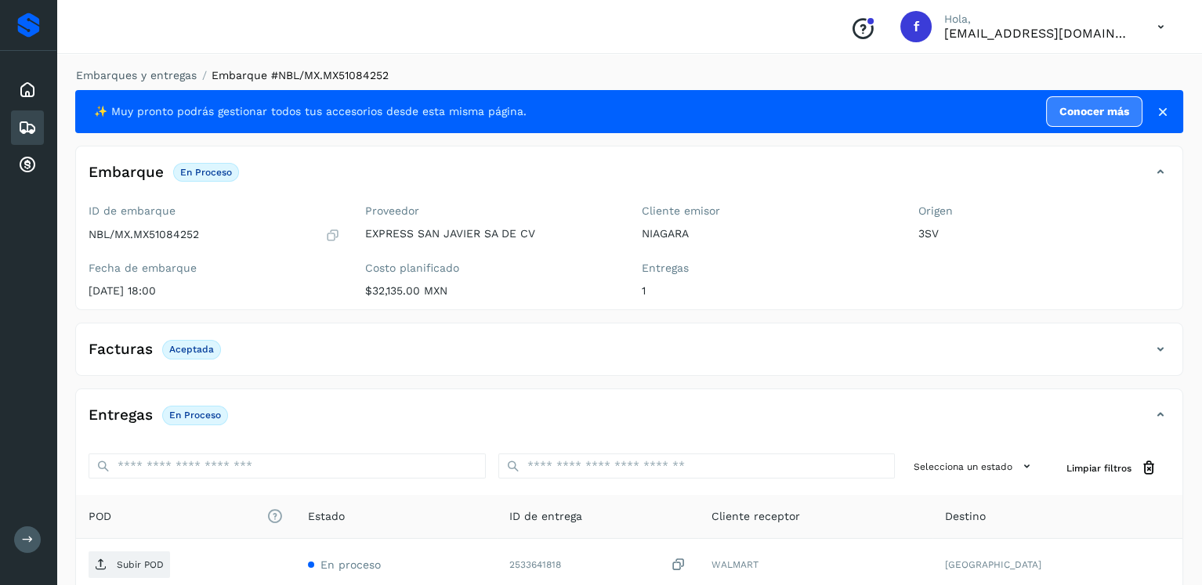
scroll to position [157, 0]
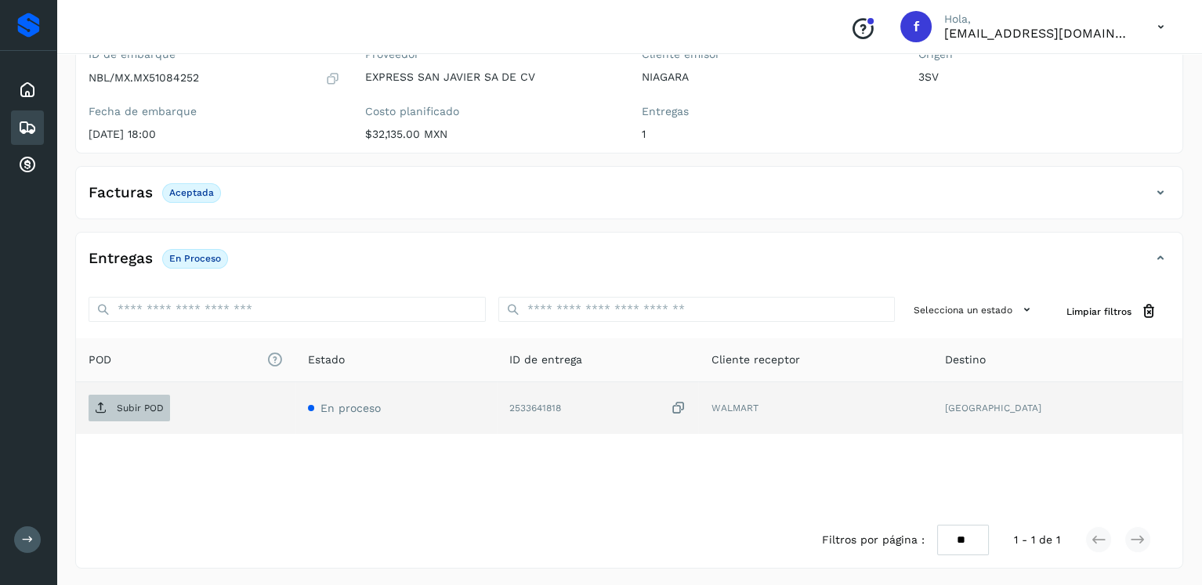
click at [153, 403] on p "Subir POD" at bounding box center [140, 408] width 47 height 11
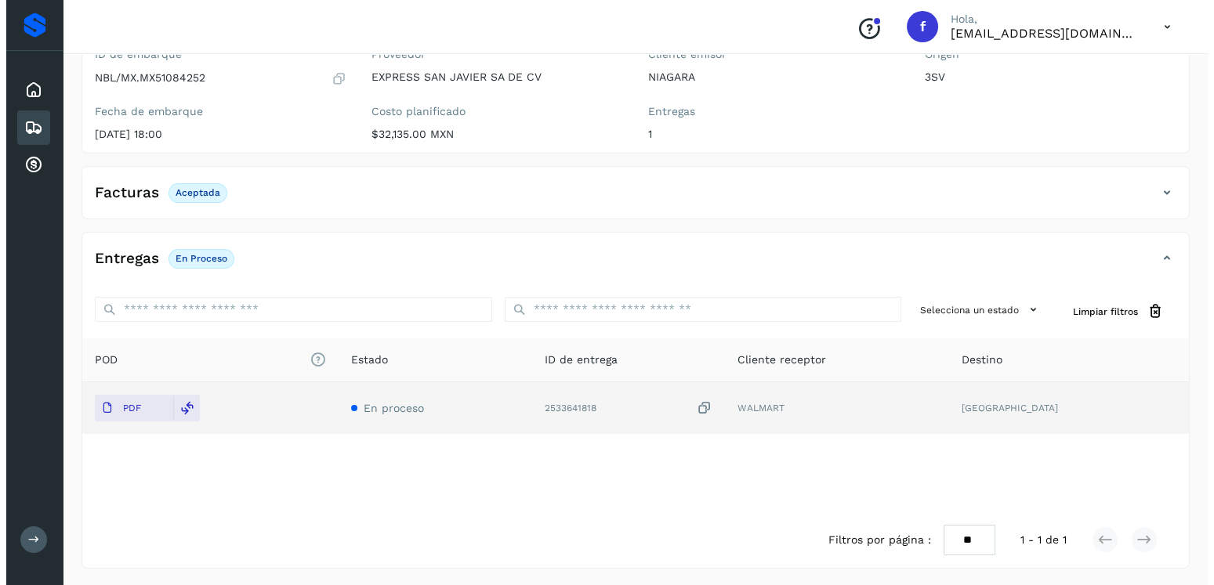
scroll to position [0, 0]
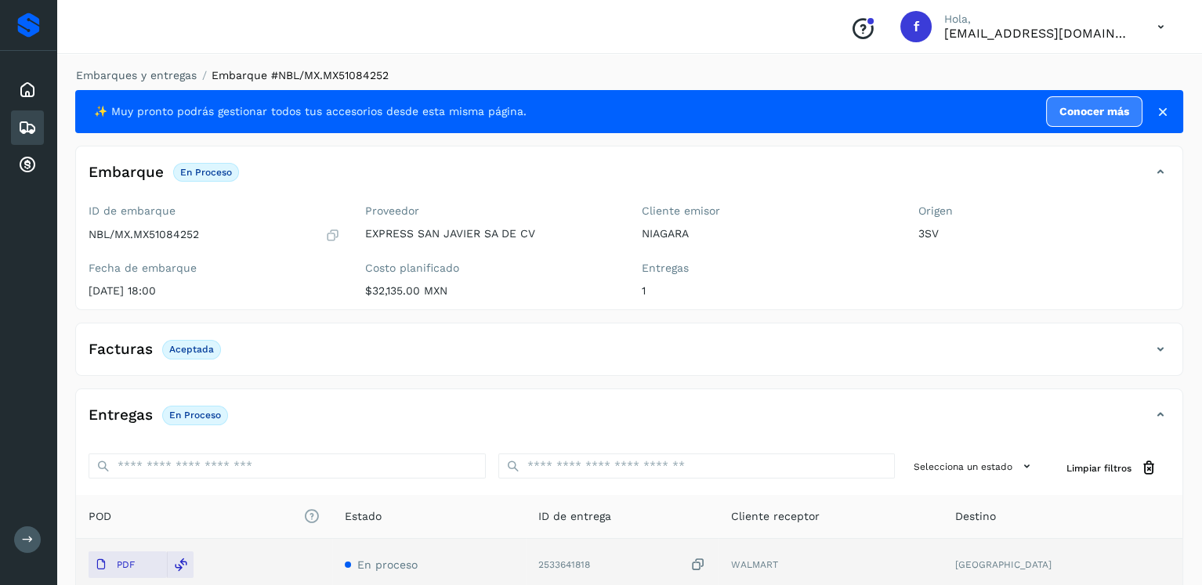
click at [27, 129] on icon at bounding box center [27, 127] width 19 height 19
